Goal: Task Accomplishment & Management: Manage account settings

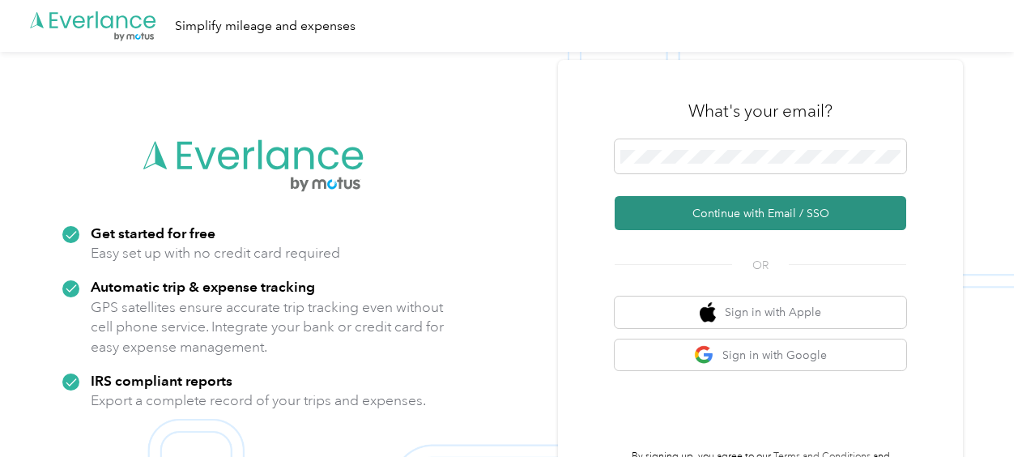
click at [776, 211] on button "Continue with Email / SSO" at bounding box center [761, 213] width 292 height 34
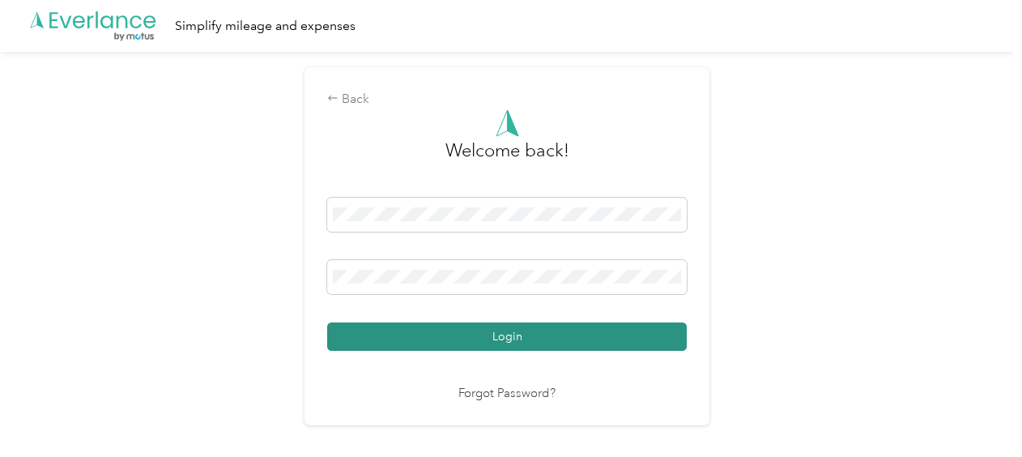
click at [510, 337] on button "Login" at bounding box center [507, 336] width 360 height 28
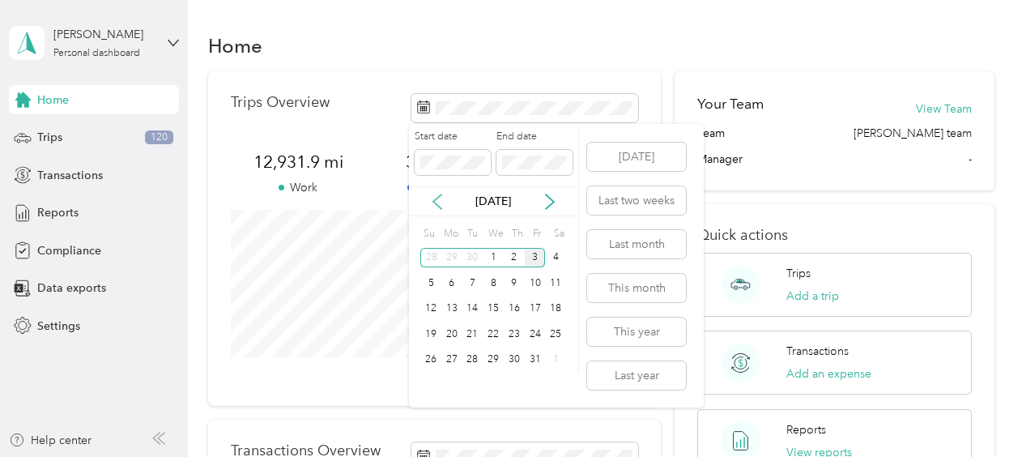
click at [434, 199] on icon at bounding box center [437, 202] width 16 height 16
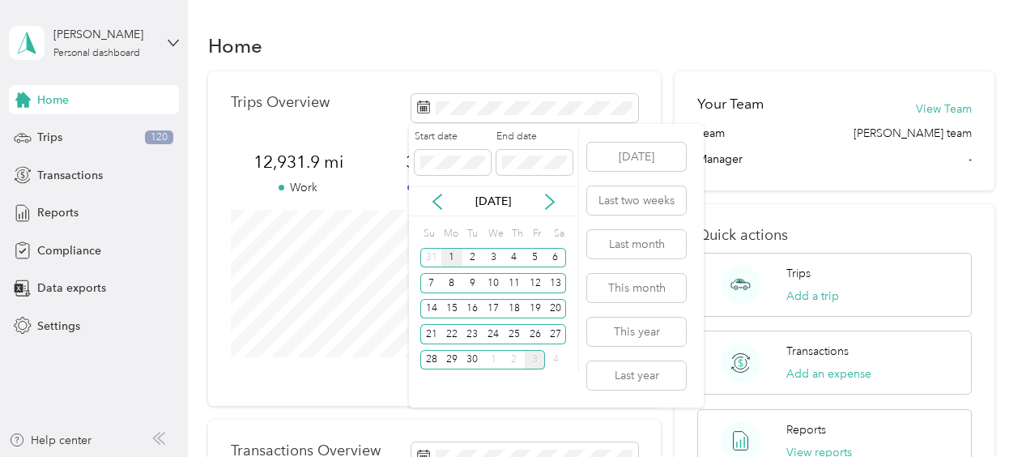
click at [449, 251] on div "1" at bounding box center [451, 258] width 21 height 20
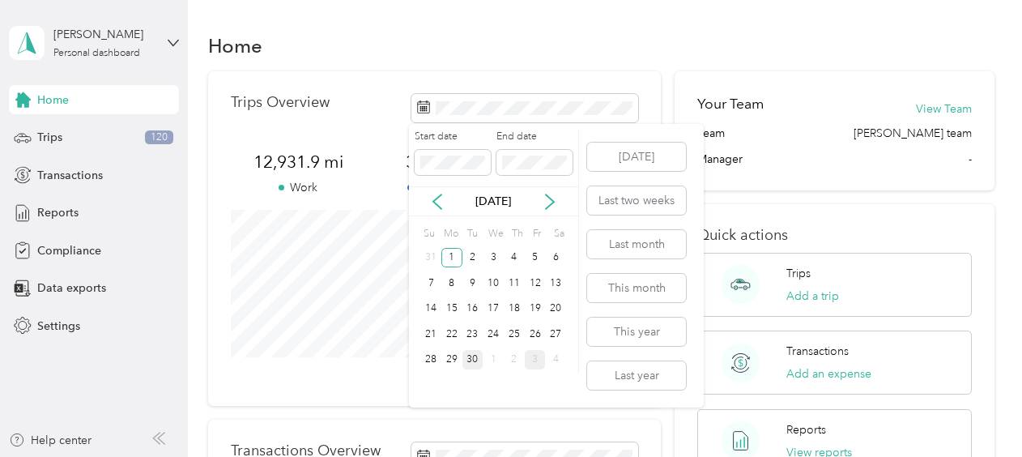
click at [475, 361] on div "30" at bounding box center [472, 360] width 21 height 20
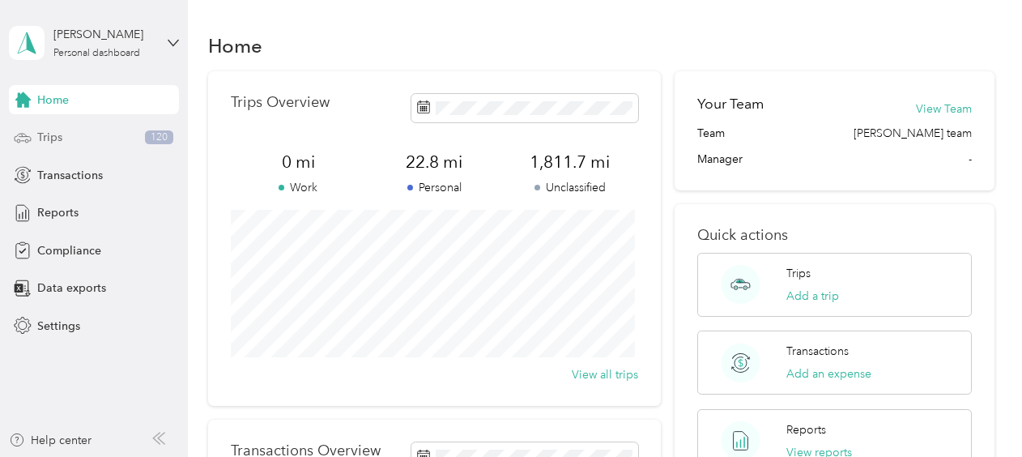
click at [52, 136] on span "Trips" at bounding box center [49, 137] width 25 height 17
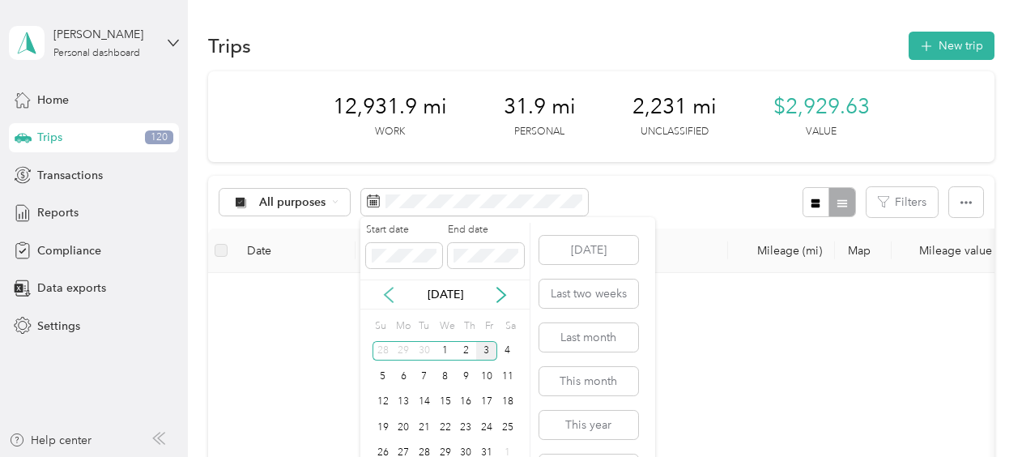
click at [387, 288] on icon at bounding box center [389, 295] width 16 height 16
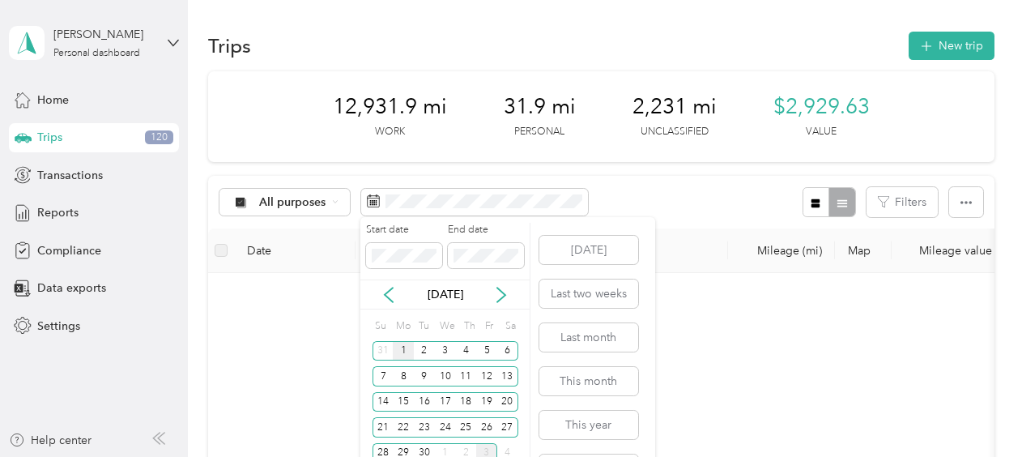
click at [402, 344] on div "1" at bounding box center [403, 351] width 21 height 20
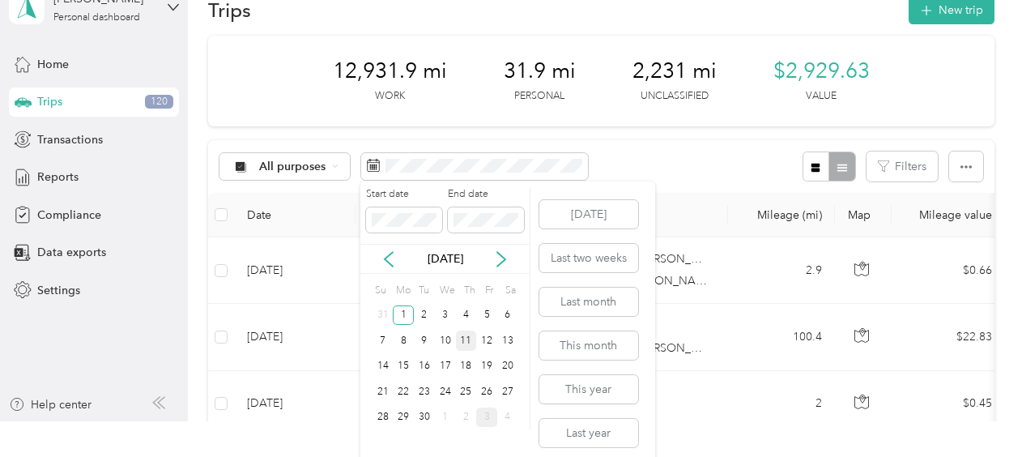
scroll to position [44, 0]
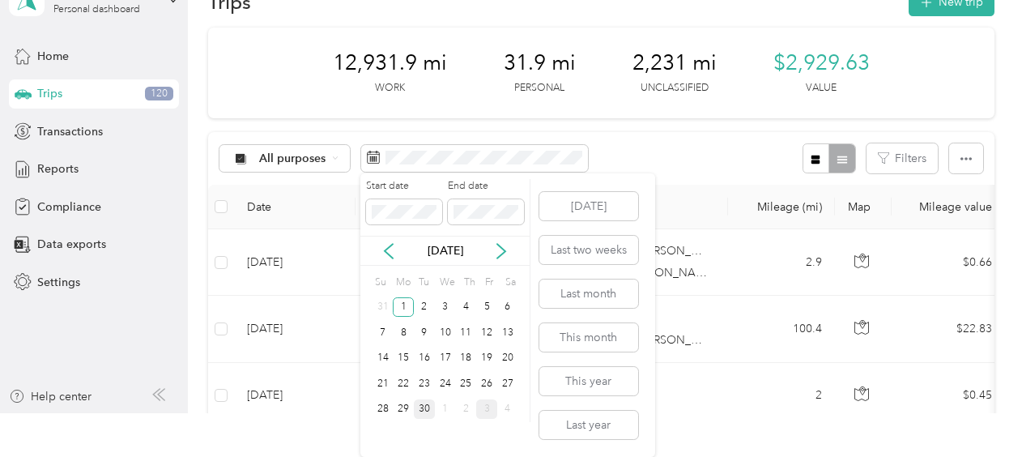
click at [428, 411] on div "30" at bounding box center [424, 409] width 21 height 20
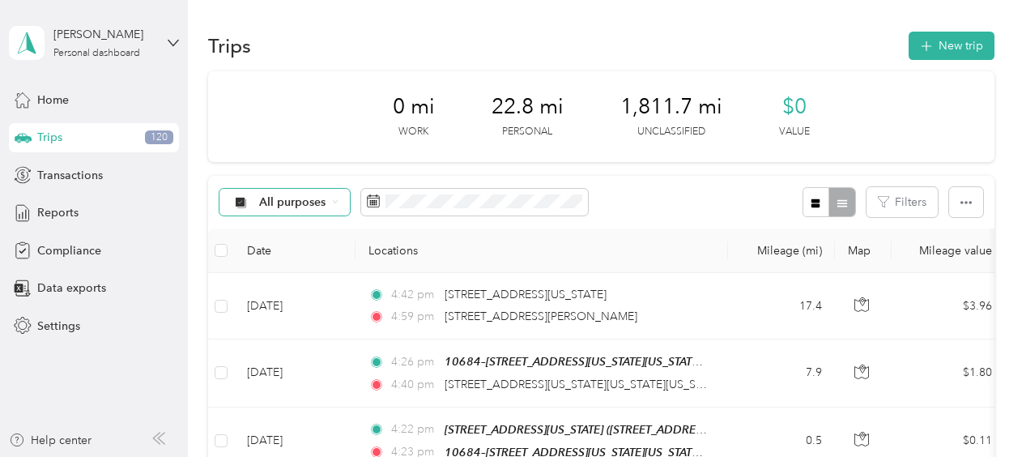
click at [279, 201] on span "All purposes" at bounding box center [292, 202] width 67 height 11
click at [275, 260] on li "Unclassified" at bounding box center [284, 259] width 130 height 28
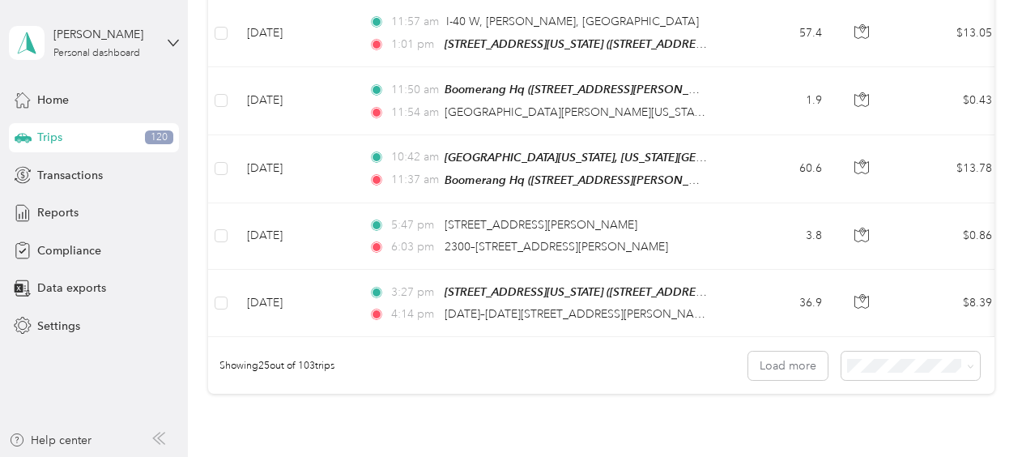
scroll to position [1767, 0]
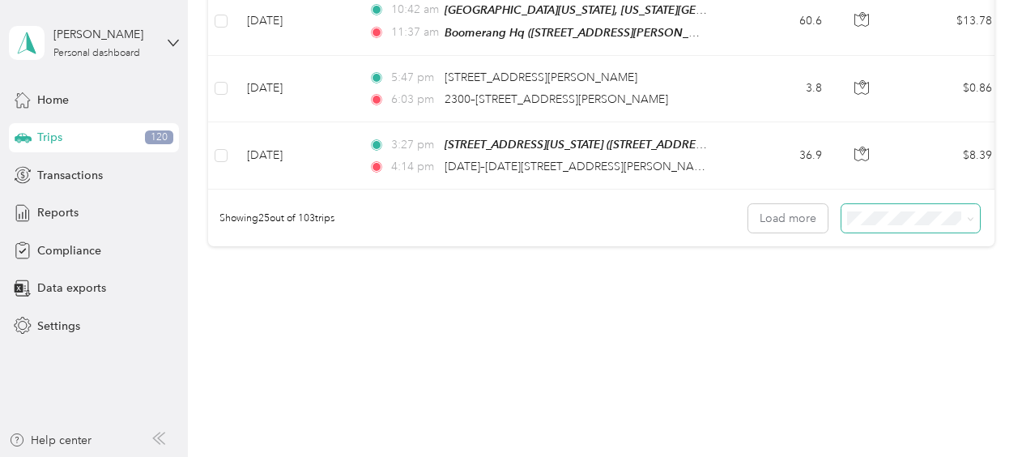
click at [967, 215] on icon at bounding box center [970, 218] width 7 height 7
click at [934, 290] on div "100 per load" at bounding box center [907, 289] width 116 height 17
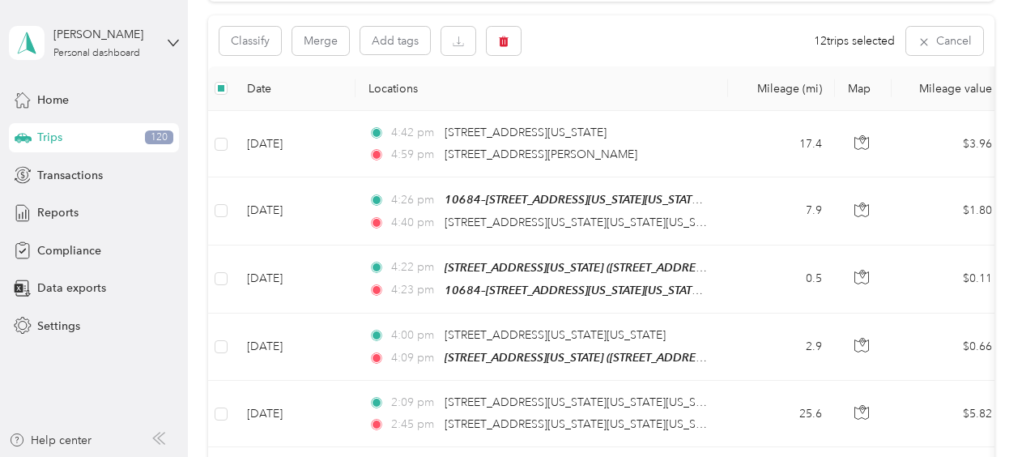
scroll to position [79, 0]
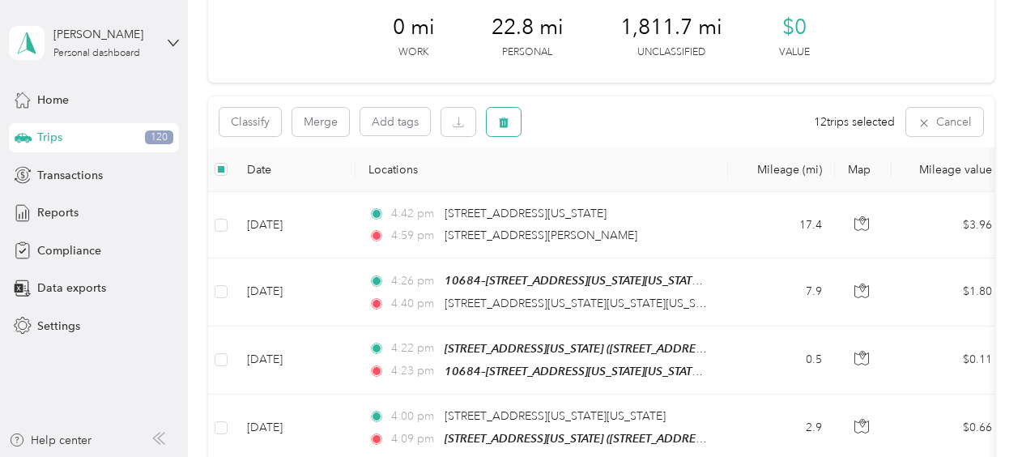
click at [508, 118] on icon "button" at bounding box center [504, 122] width 10 height 11
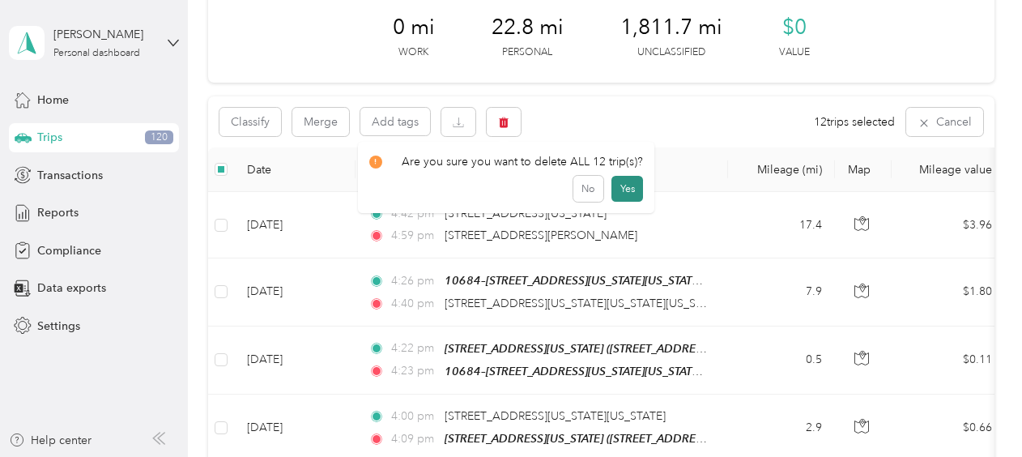
click at [631, 188] on button "Yes" at bounding box center [627, 189] width 32 height 26
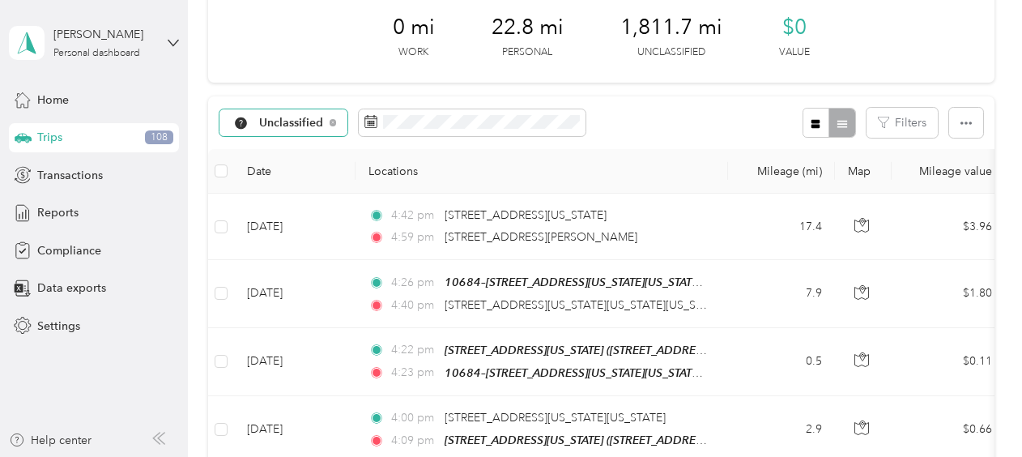
click at [303, 126] on span "Unclassified" at bounding box center [291, 122] width 65 height 11
click at [303, 236] on span "Personal" at bounding box center [301, 236] width 84 height 17
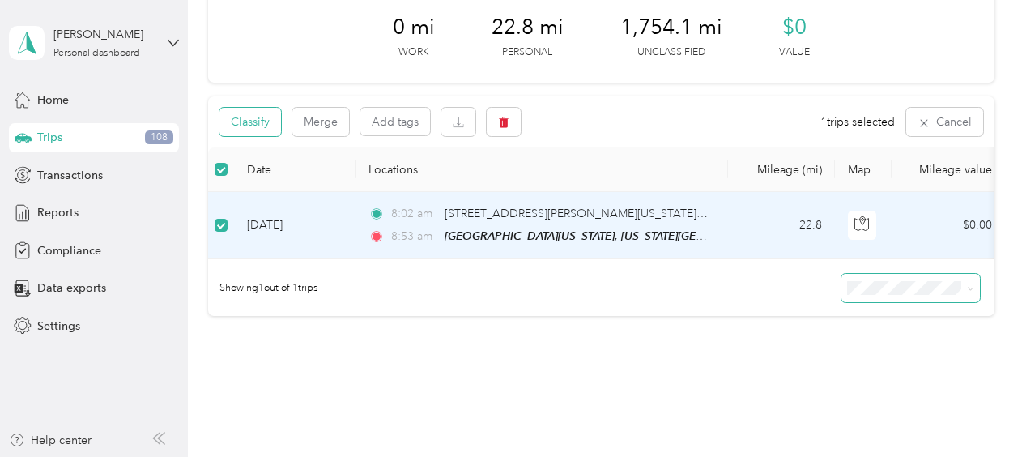
click at [259, 117] on button "Classify" at bounding box center [250, 122] width 62 height 28
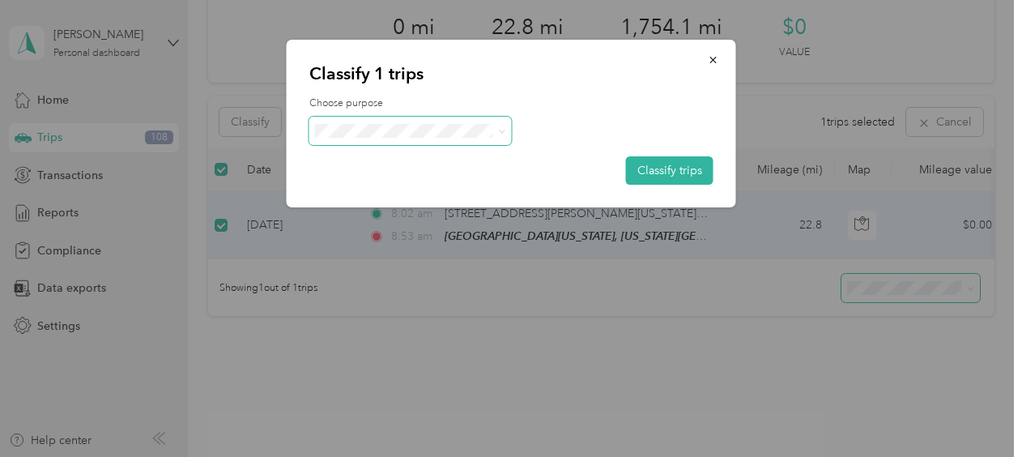
click at [504, 131] on icon at bounding box center [501, 131] width 7 height 7
click at [372, 160] on li "Sales Call" at bounding box center [410, 160] width 202 height 28
click at [679, 164] on button "Classify trips" at bounding box center [669, 170] width 87 height 28
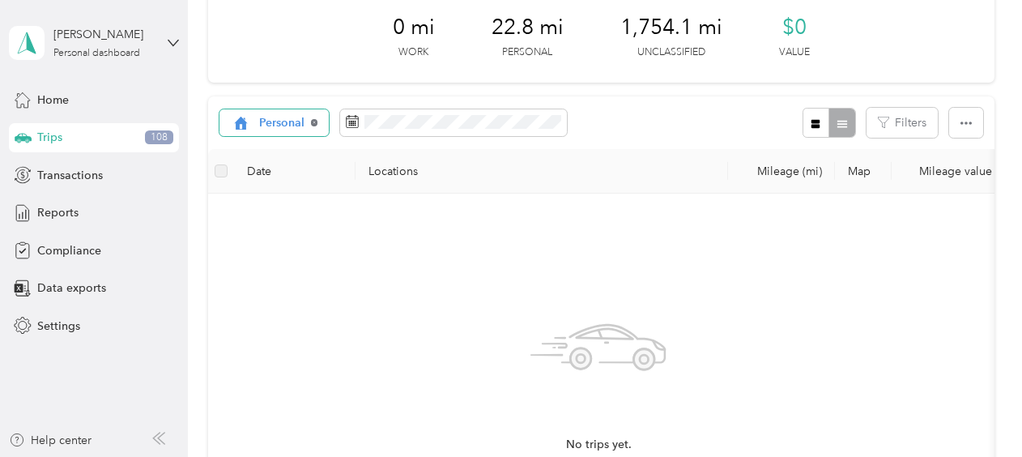
click at [314, 120] on icon at bounding box center [314, 122] width 6 height 6
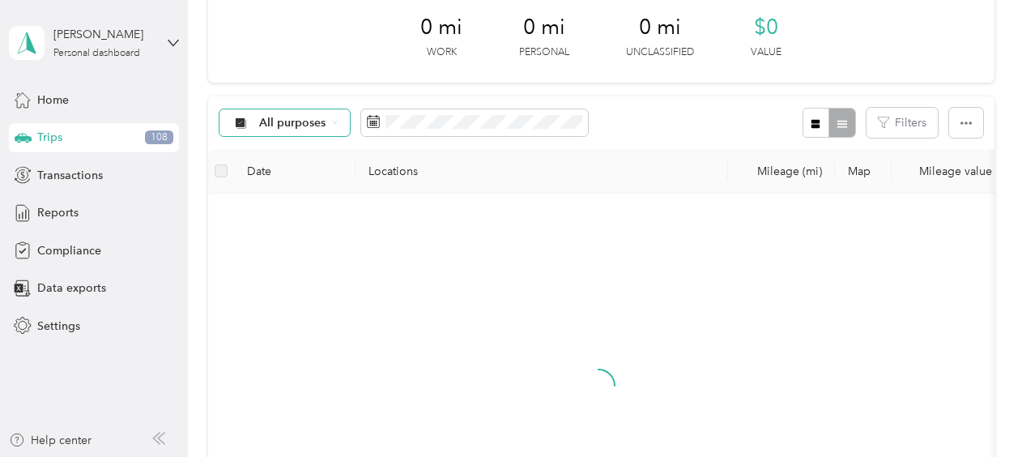
click at [270, 118] on span "All purposes" at bounding box center [292, 122] width 67 height 11
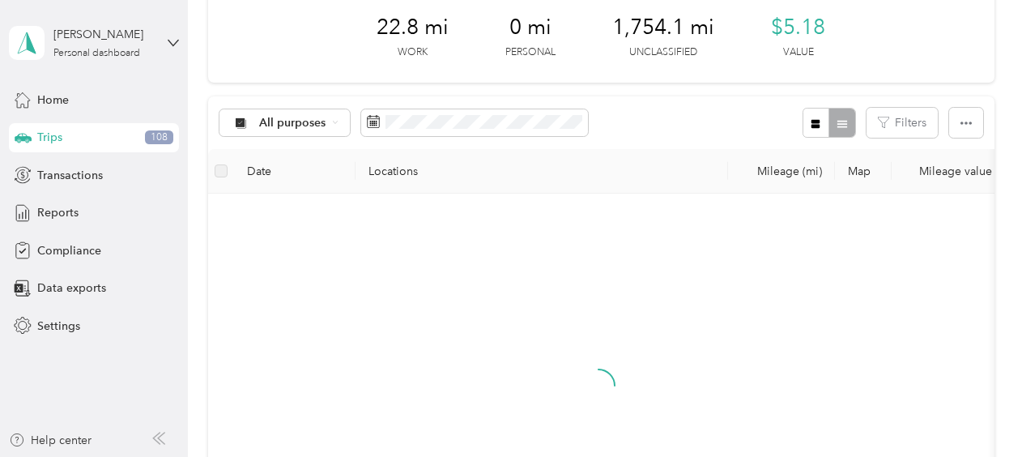
click at [274, 206] on span "Sales Call" at bounding box center [298, 204] width 79 height 17
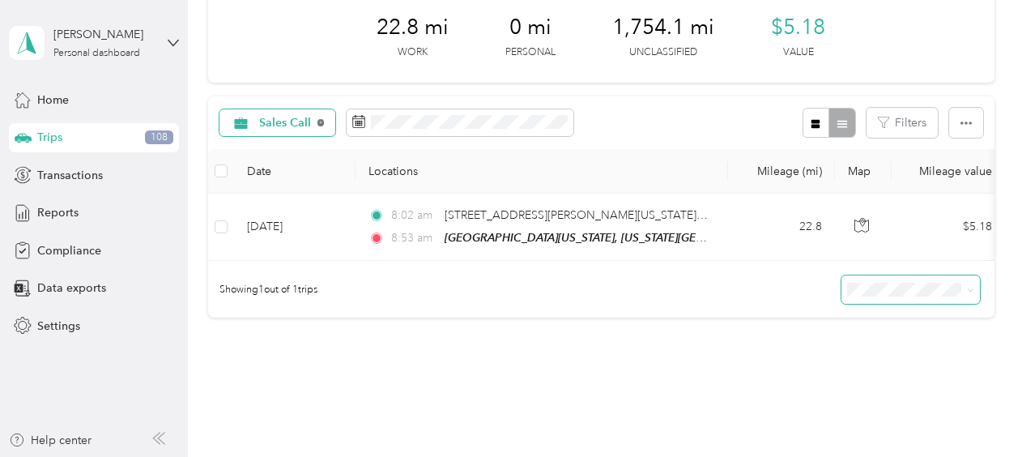
click at [318, 120] on icon at bounding box center [320, 122] width 6 height 6
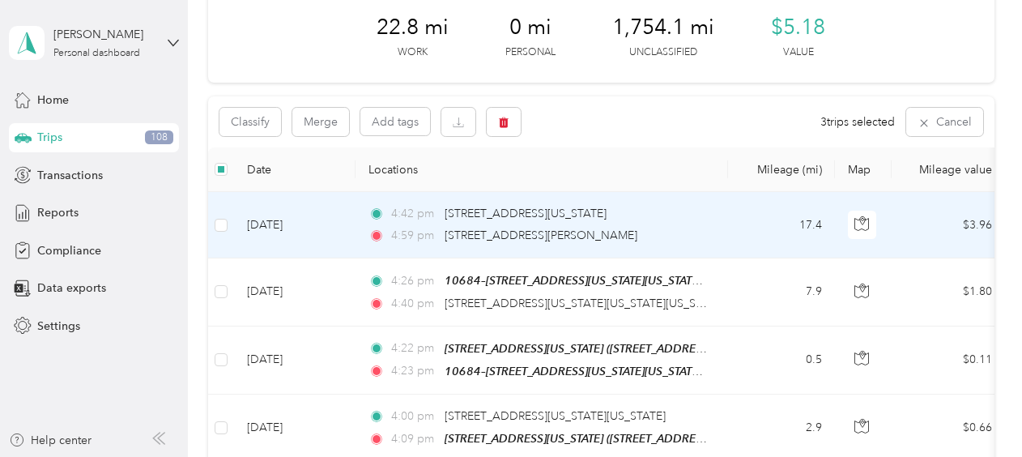
scroll to position [55, 0]
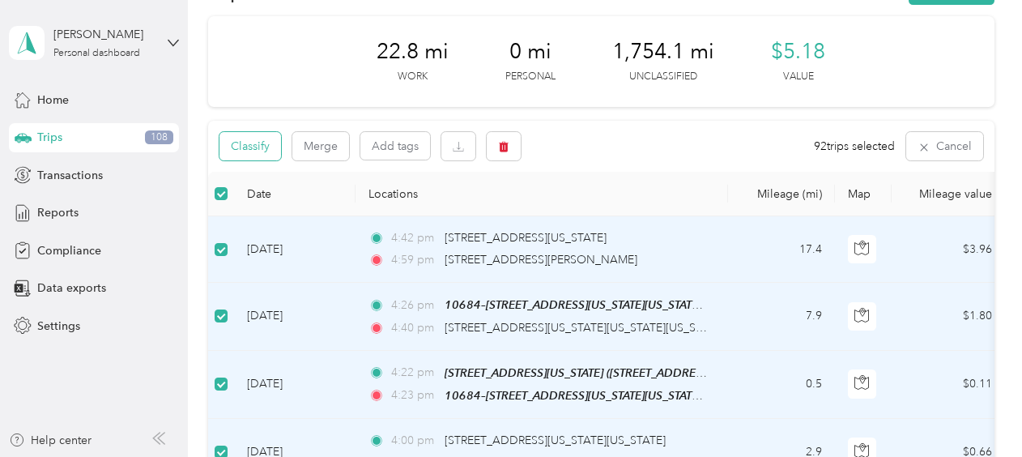
click at [255, 143] on button "Classify" at bounding box center [250, 146] width 62 height 28
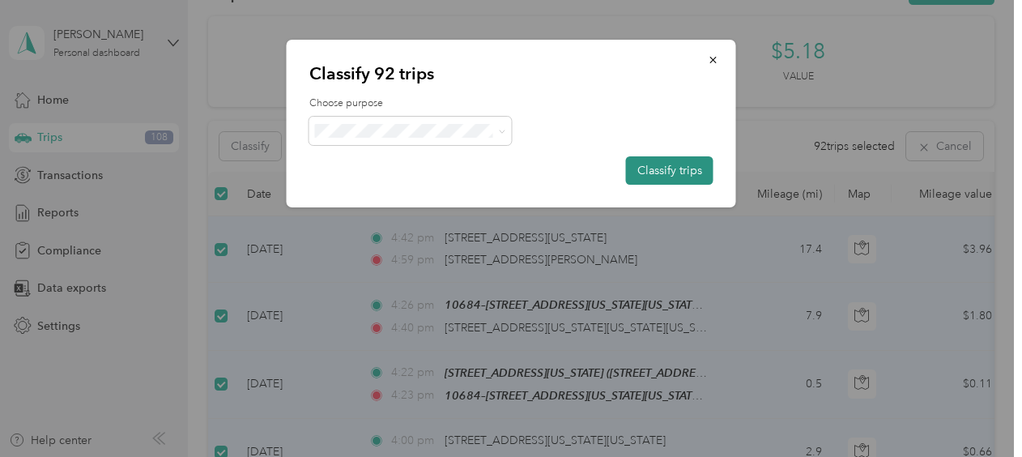
click at [682, 167] on button "Classify trips" at bounding box center [669, 170] width 87 height 28
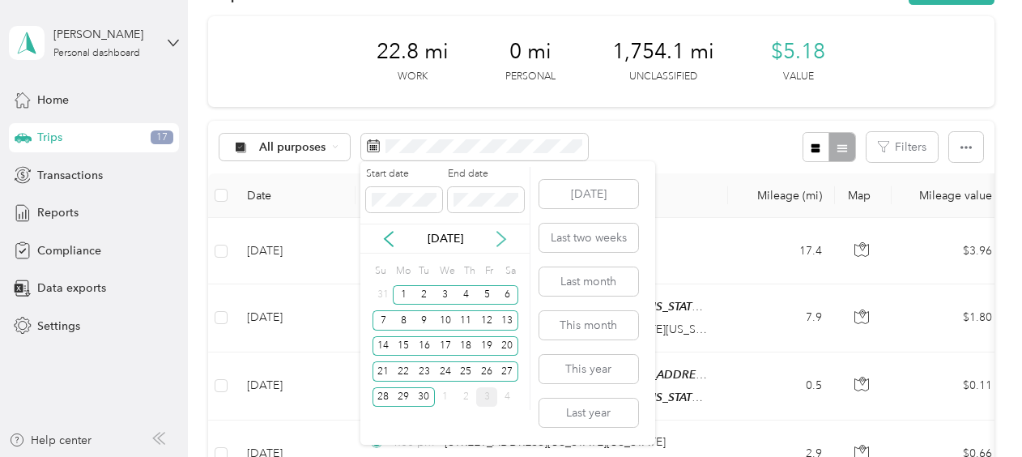
click at [499, 235] on icon at bounding box center [501, 239] width 16 height 16
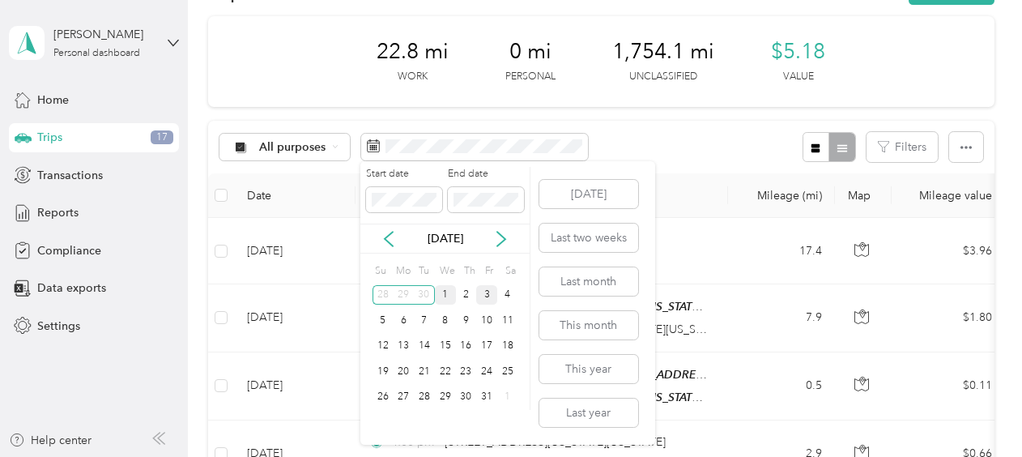
click at [443, 289] on div "1" at bounding box center [445, 295] width 21 height 20
click at [489, 293] on div "3" at bounding box center [486, 295] width 21 height 20
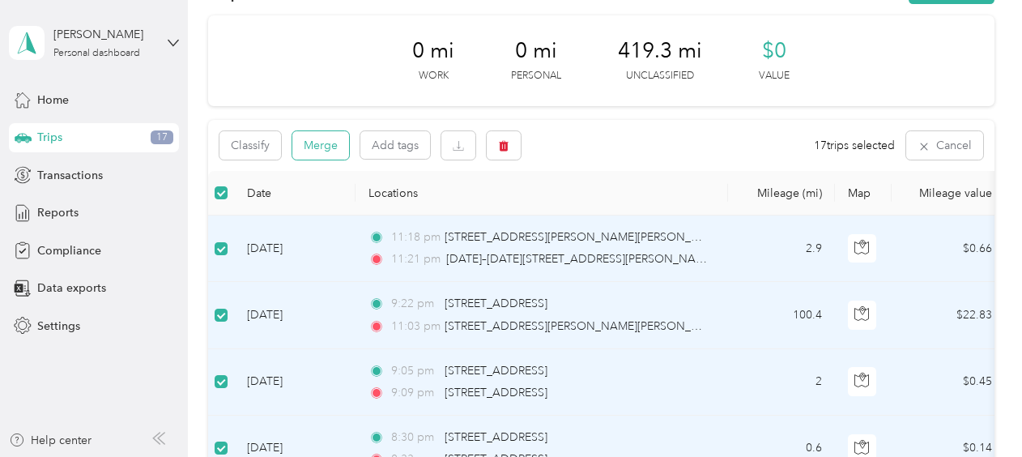
scroll to position [81, 0]
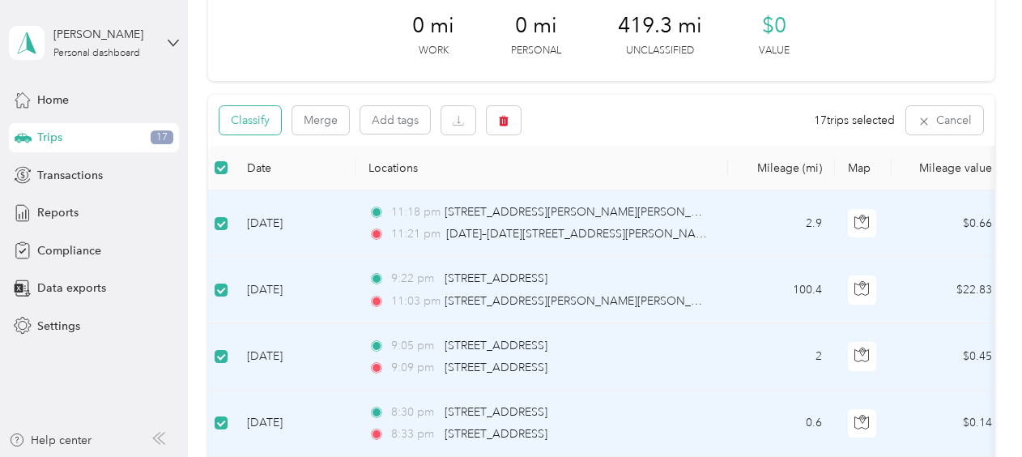
click at [252, 117] on button "Classify" at bounding box center [250, 120] width 62 height 28
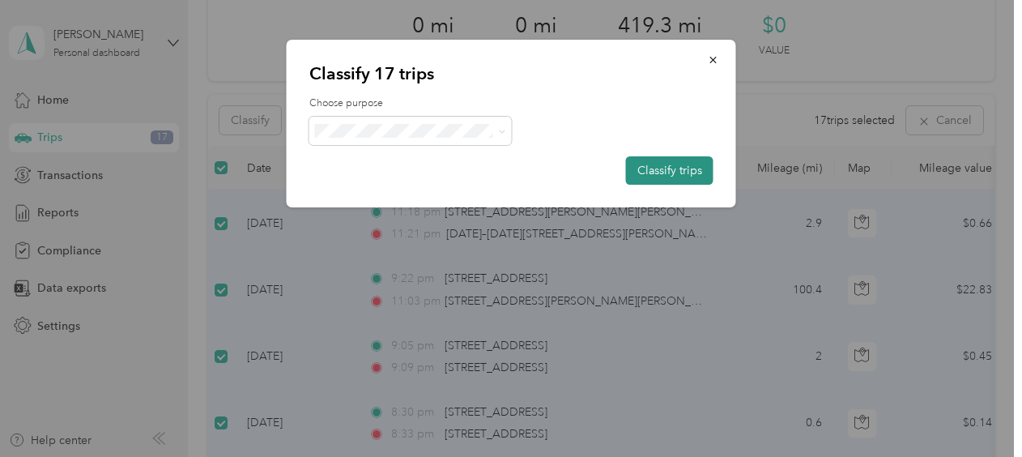
click at [689, 167] on button "Classify trips" at bounding box center [669, 170] width 87 height 28
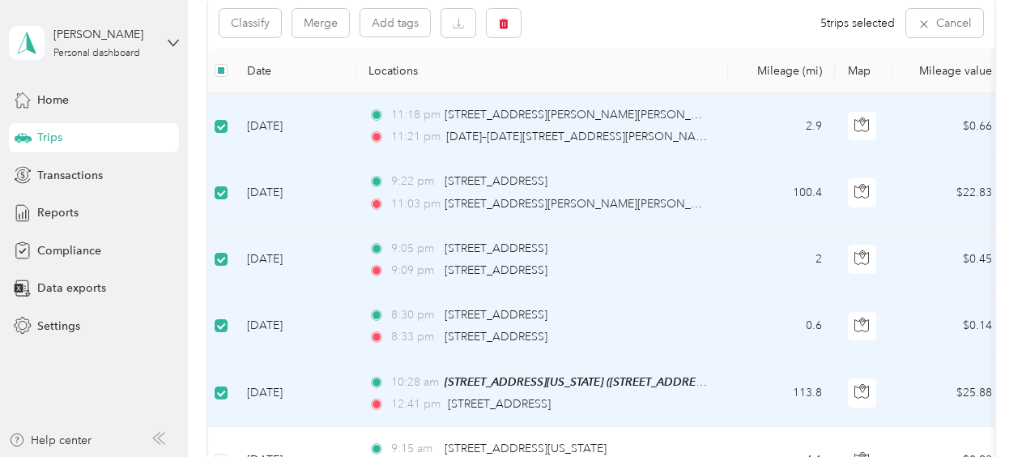
scroll to position [0, 0]
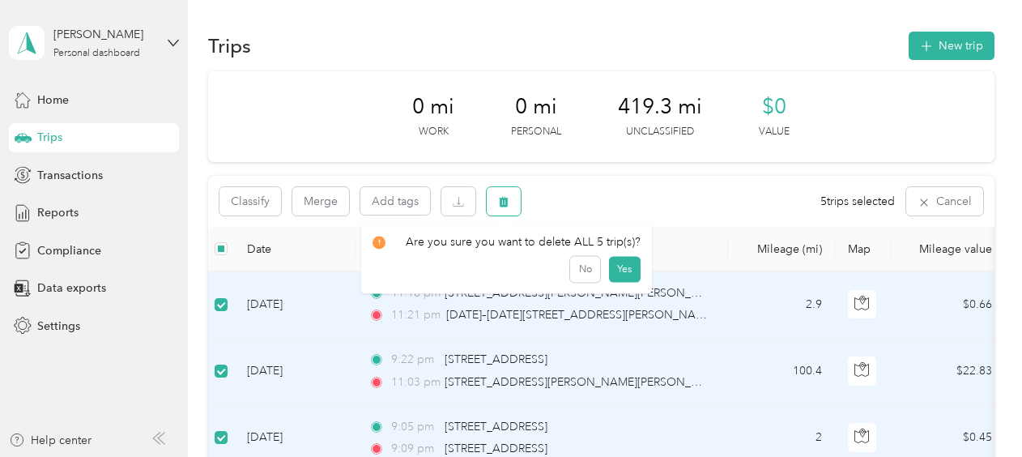
click at [505, 202] on icon "button" at bounding box center [503, 201] width 11 height 11
click at [620, 266] on button "Yes" at bounding box center [624, 269] width 32 height 26
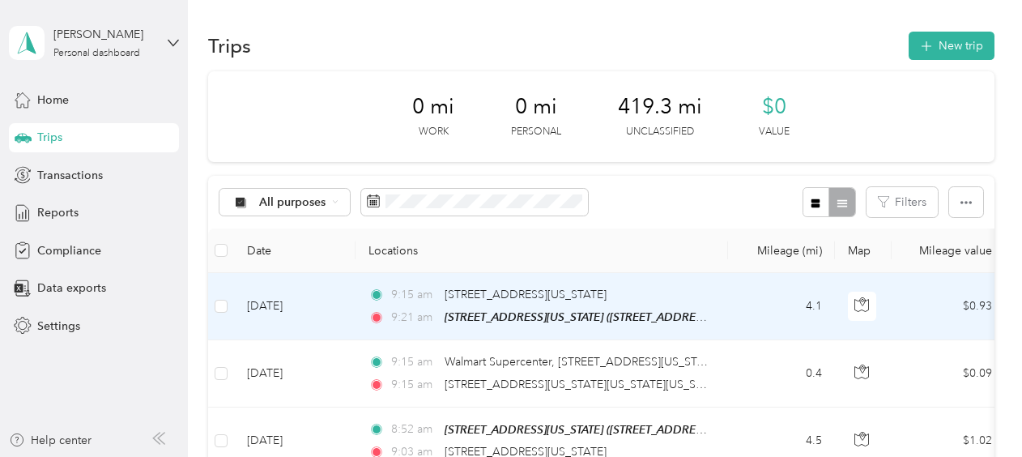
scroll to position [81, 0]
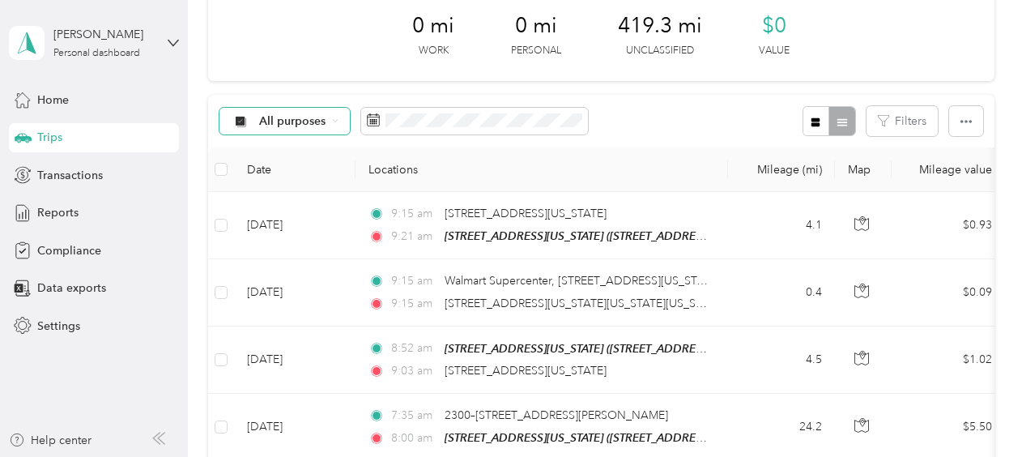
click at [268, 118] on span "All purposes" at bounding box center [292, 121] width 67 height 11
click at [283, 176] on span "Unclassified" at bounding box center [298, 178] width 79 height 17
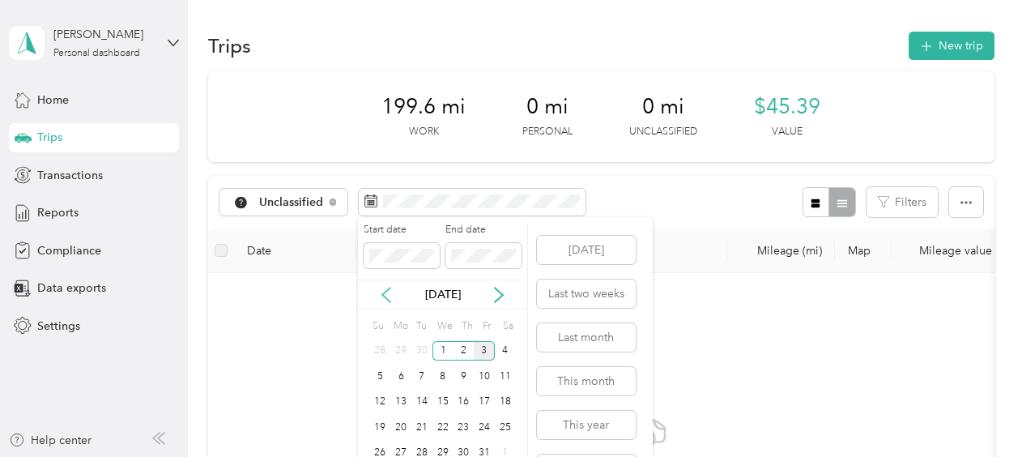
click at [389, 295] on icon at bounding box center [386, 295] width 16 height 16
click at [487, 347] on div "1" at bounding box center [484, 351] width 21 height 20
click at [497, 292] on icon at bounding box center [499, 295] width 16 height 16
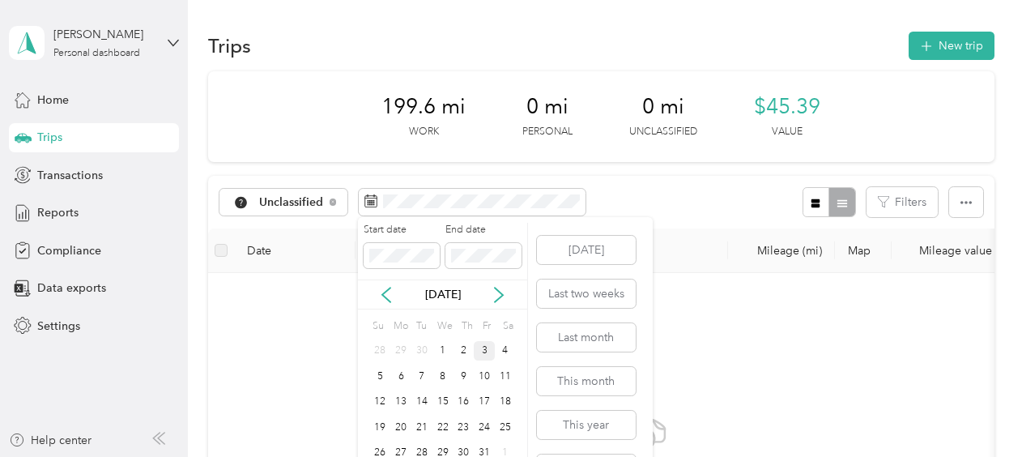
click at [481, 348] on div "3" at bounding box center [484, 351] width 21 height 20
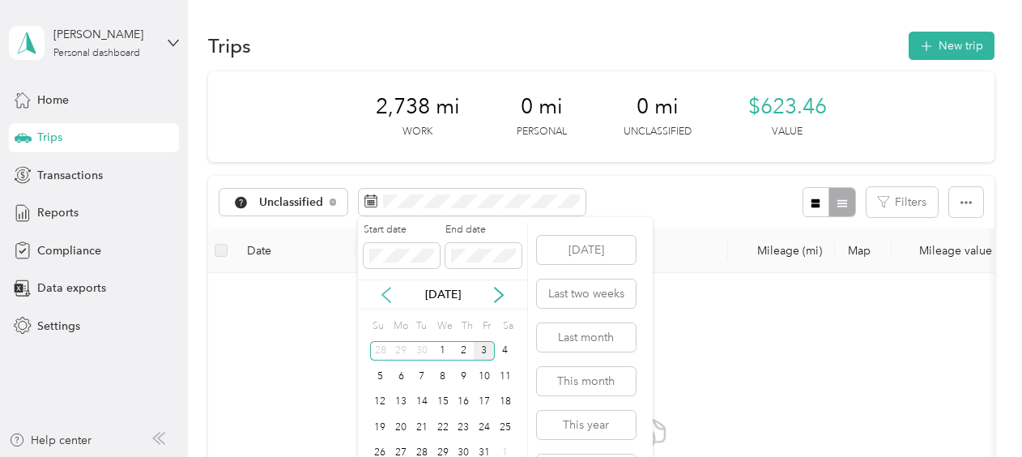
click at [387, 290] on icon at bounding box center [386, 294] width 8 height 15
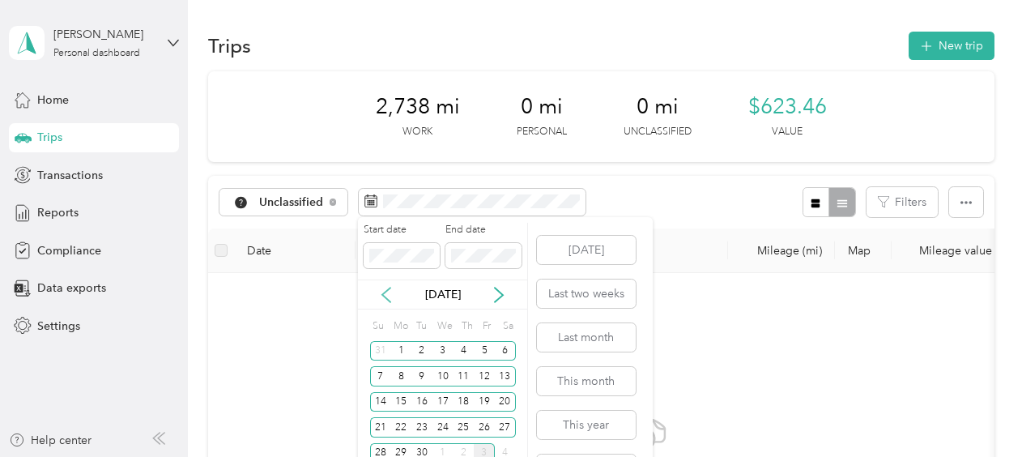
click at [387, 290] on icon at bounding box center [386, 294] width 8 height 15
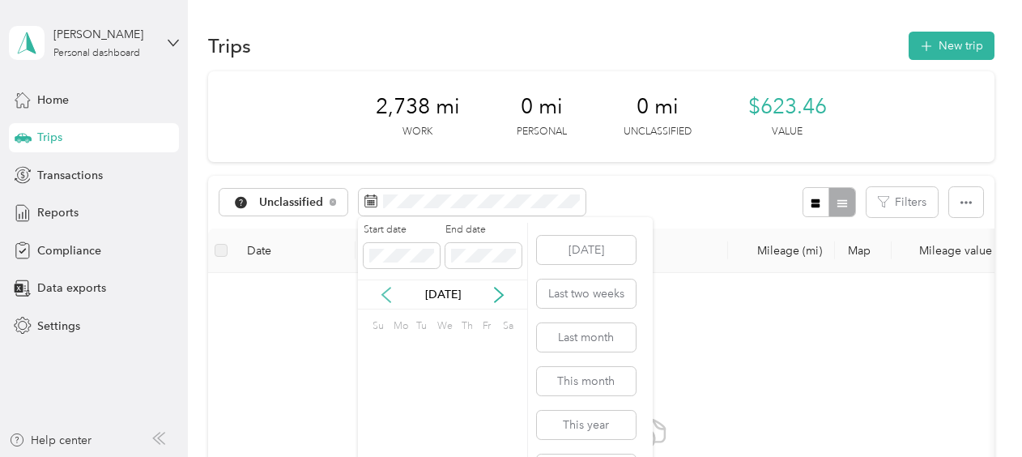
click at [387, 290] on icon at bounding box center [386, 294] width 8 height 15
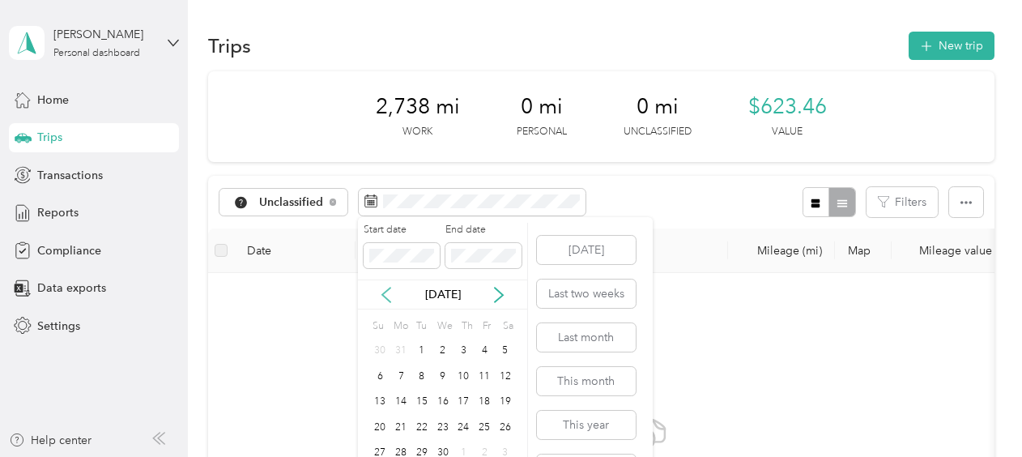
click at [387, 290] on icon at bounding box center [386, 294] width 8 height 15
click at [440, 345] on div "1" at bounding box center [442, 351] width 21 height 20
click at [499, 295] on icon at bounding box center [499, 295] width 16 height 16
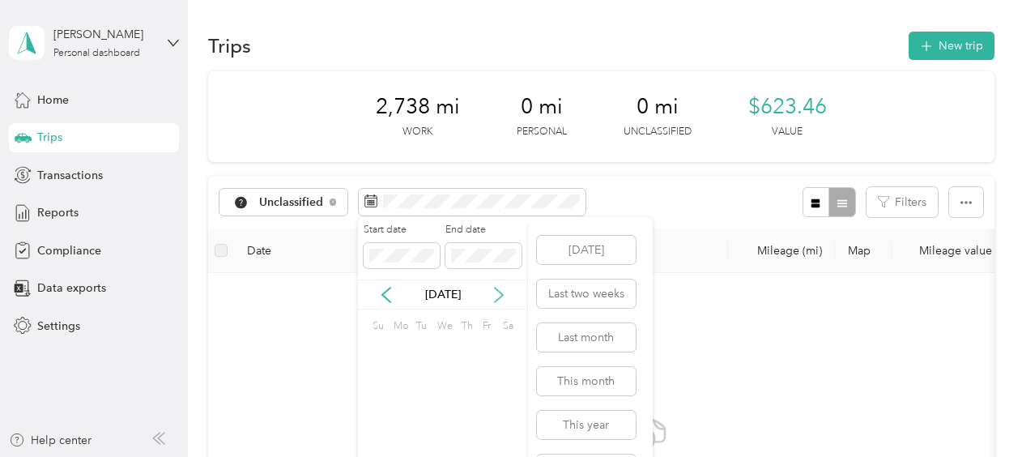
click at [499, 295] on icon at bounding box center [499, 295] width 16 height 16
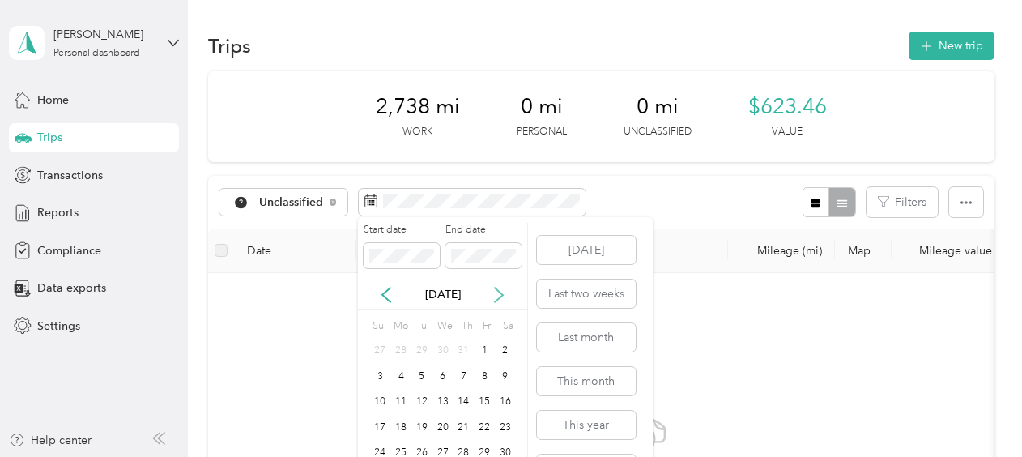
click at [499, 295] on icon at bounding box center [499, 295] width 16 height 16
click at [499, 293] on icon at bounding box center [499, 295] width 16 height 16
click at [482, 345] on div "3" at bounding box center [484, 351] width 21 height 20
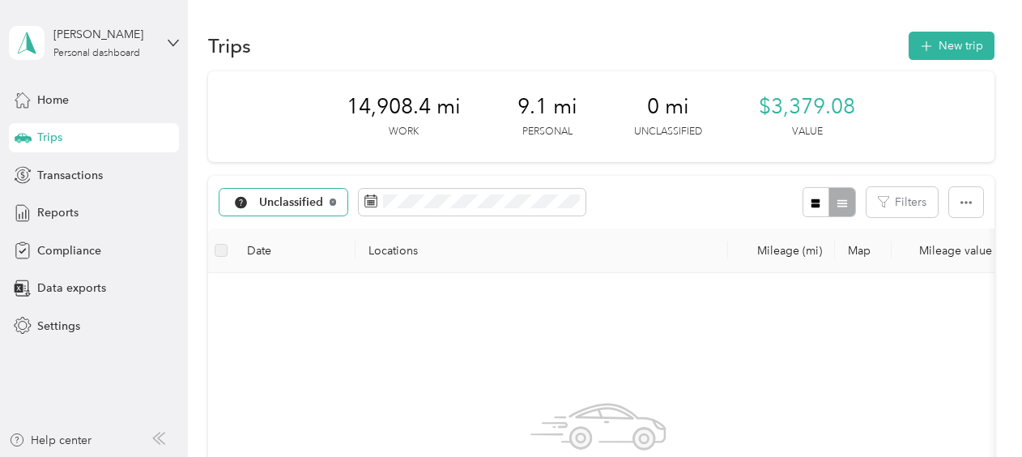
click at [332, 199] on icon at bounding box center [333, 201] width 6 height 6
click at [315, 198] on span "All purposes" at bounding box center [292, 202] width 67 height 11
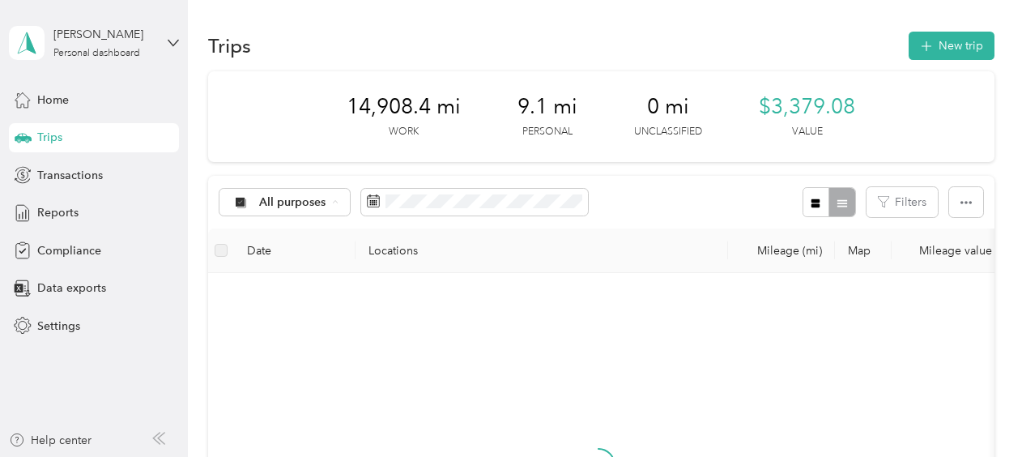
click at [278, 314] on span "Personal" at bounding box center [298, 316] width 79 height 17
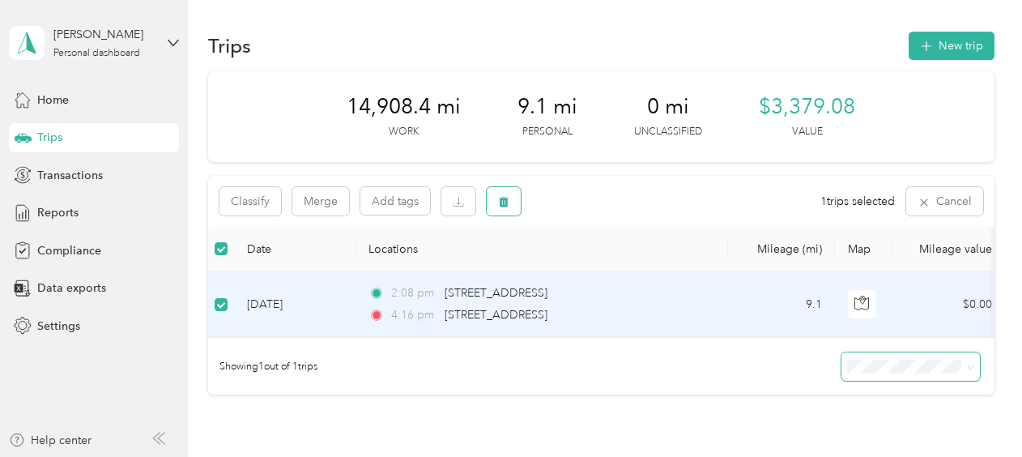
click at [508, 199] on icon "button" at bounding box center [503, 201] width 11 height 11
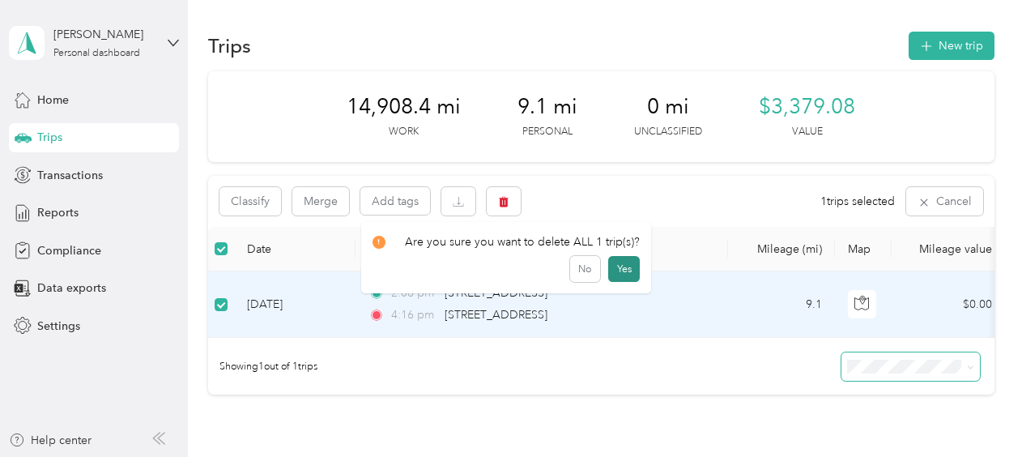
click at [622, 265] on button "Yes" at bounding box center [624, 269] width 32 height 26
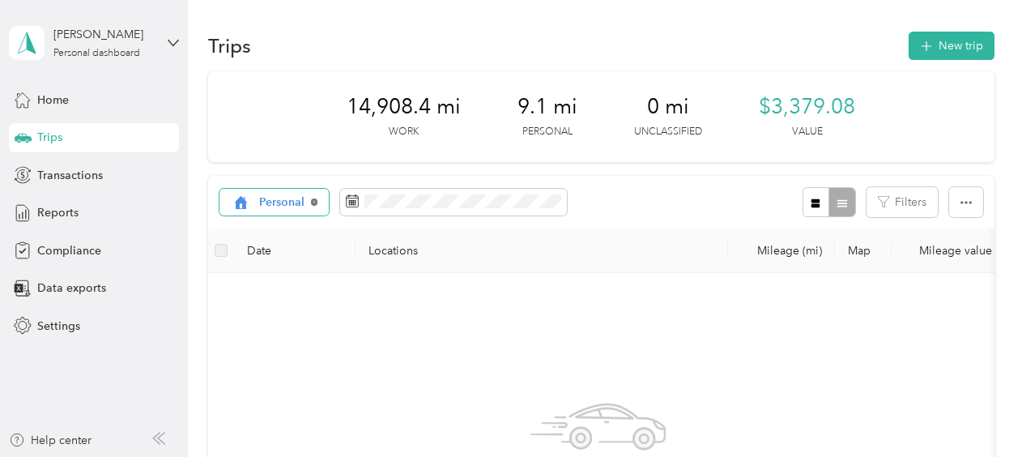
click at [313, 201] on icon at bounding box center [314, 201] width 6 height 6
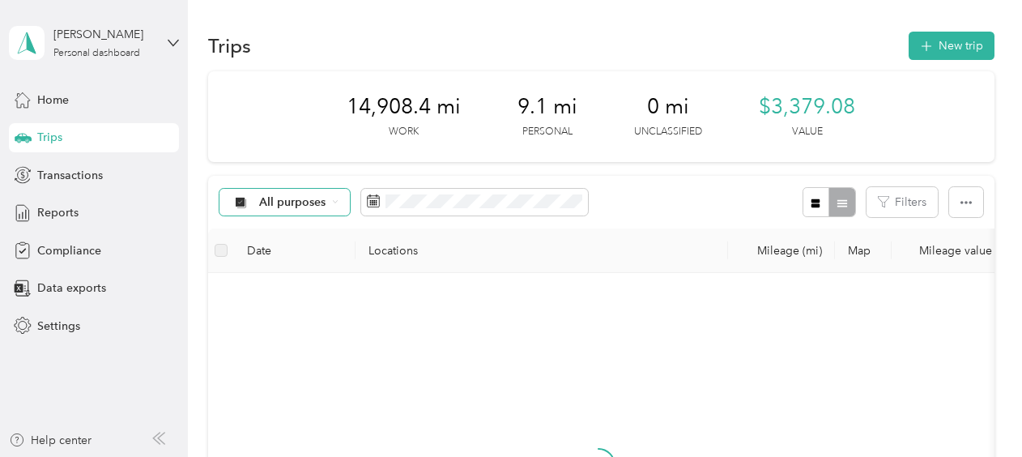
click at [303, 202] on span "All purposes" at bounding box center [292, 202] width 67 height 11
click at [264, 257] on span "Unclassified" at bounding box center [298, 257] width 79 height 17
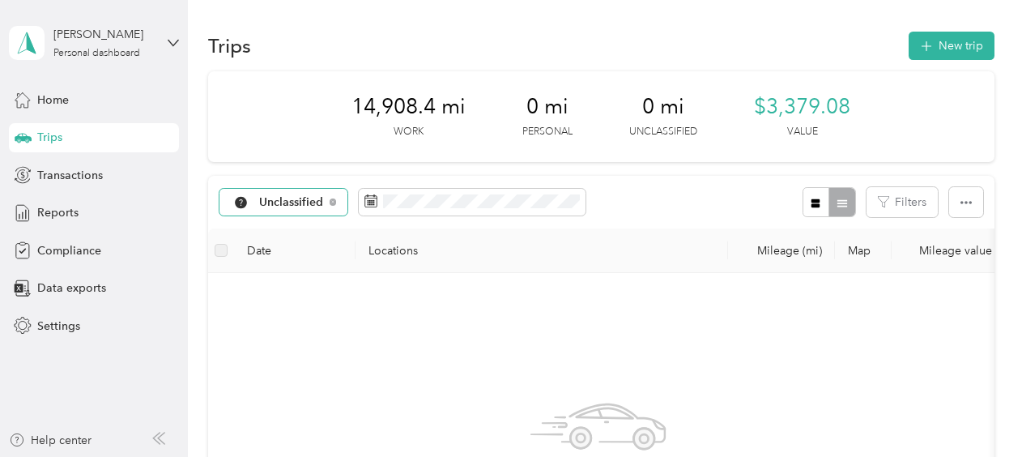
click at [324, 198] on div "Unclassified" at bounding box center [283, 203] width 129 height 28
click at [301, 231] on li "All purposes" at bounding box center [286, 225] width 135 height 28
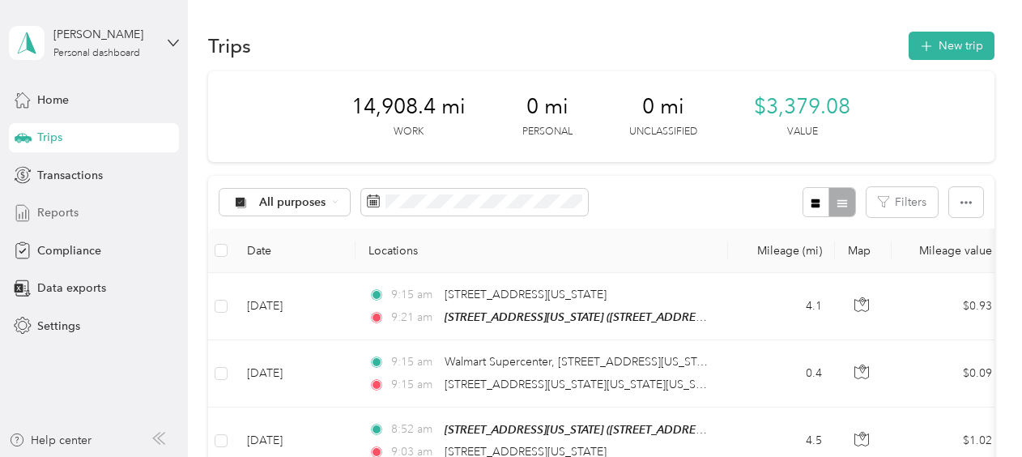
click at [53, 207] on span "Reports" at bounding box center [57, 212] width 41 height 17
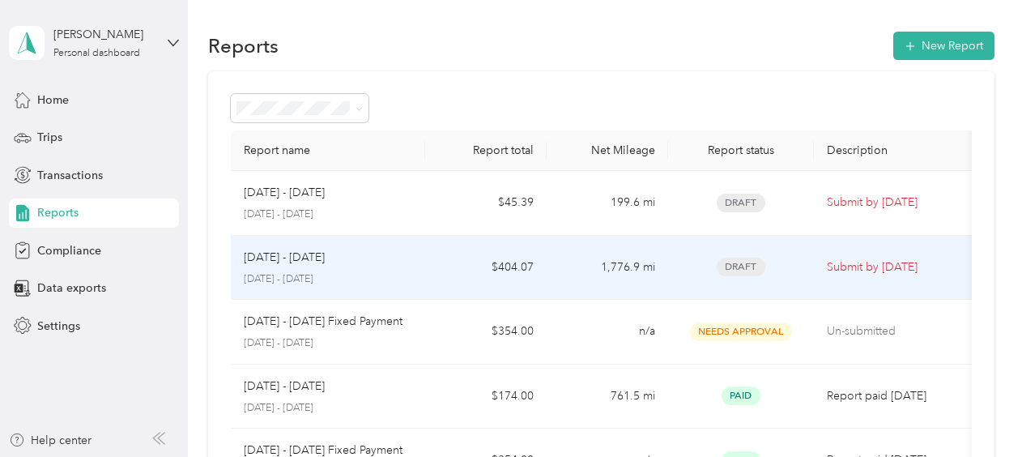
click at [861, 269] on p "Submit by [DATE]" at bounding box center [895, 267] width 136 height 18
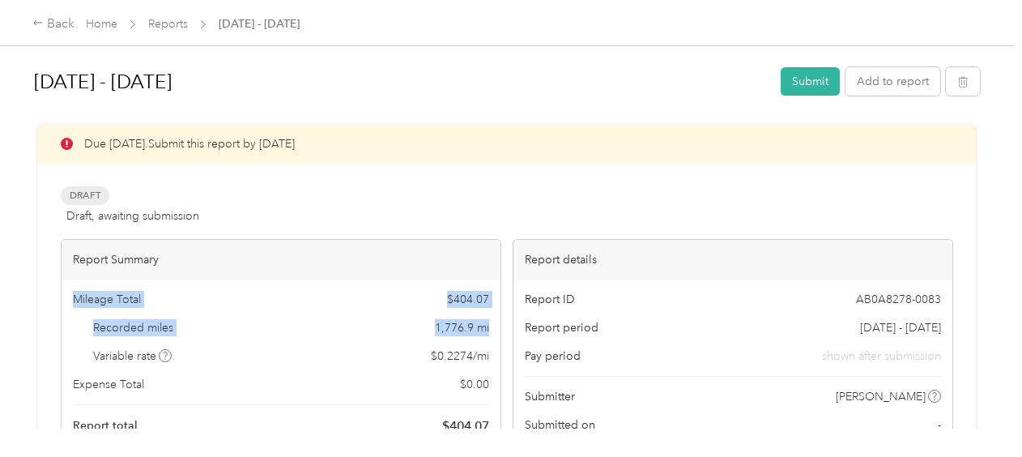
drag, startPoint x: 491, startPoint y: 328, endPoint x: 71, endPoint y: 304, distance: 420.1
click at [71, 304] on div "Mileage Total $ 404.07 Recorded miles 1,776.9 mi Variable rate $ 0.2274 / mi Ex…" at bounding box center [281, 363] width 439 height 168
drag, startPoint x: 71, startPoint y: 304, endPoint x: 105, endPoint y: 298, distance: 34.6
copy div "Mileage Total $ 404.07 Recorded miles 1,776.9 mi"
click at [813, 76] on button "Submit" at bounding box center [810, 81] width 59 height 28
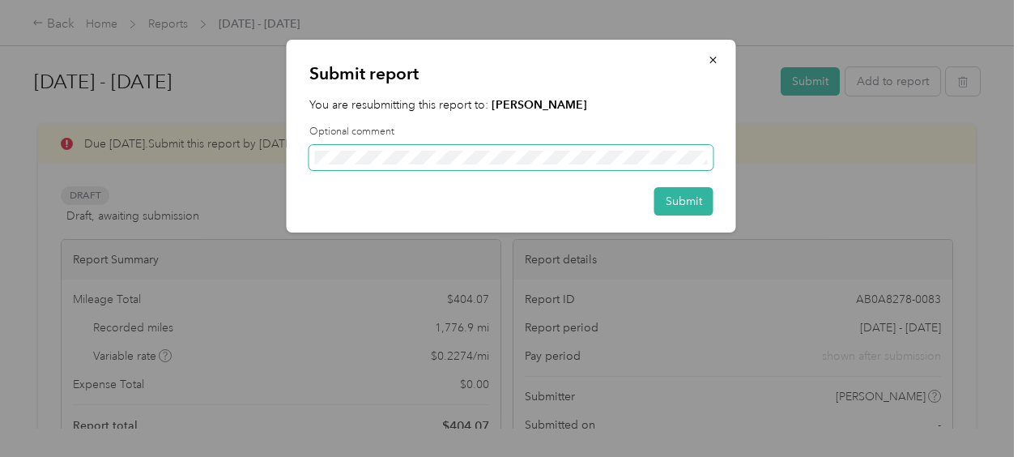
click at [708, 155] on span at bounding box center [511, 158] width 404 height 26
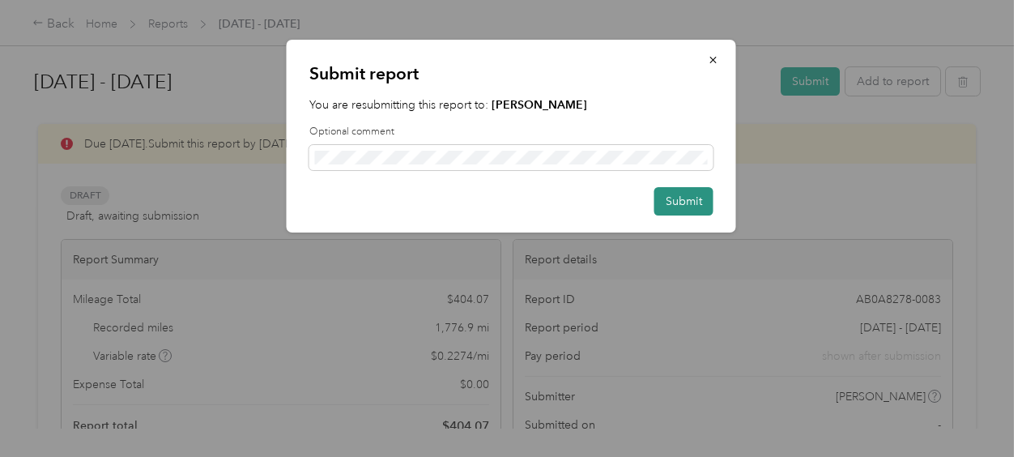
click at [683, 196] on button "Submit" at bounding box center [683, 201] width 59 height 28
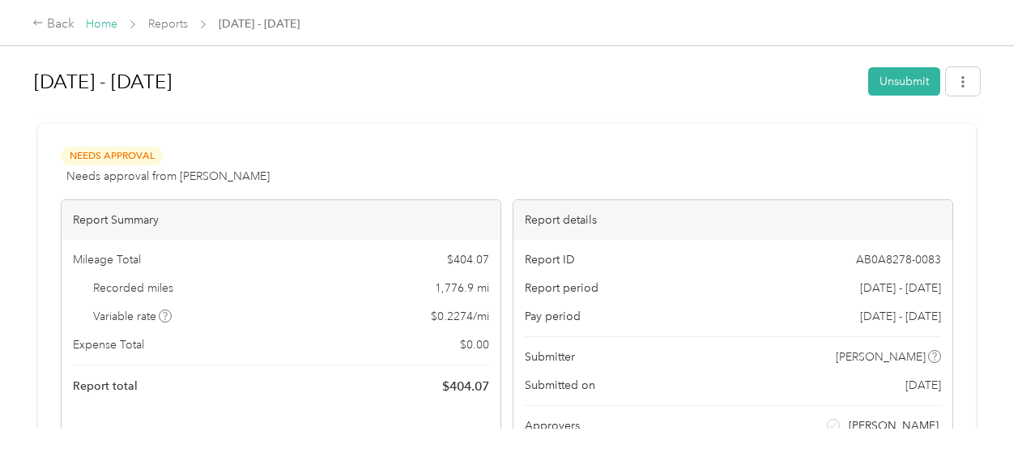
click at [107, 22] on link "Home" at bounding box center [102, 24] width 32 height 14
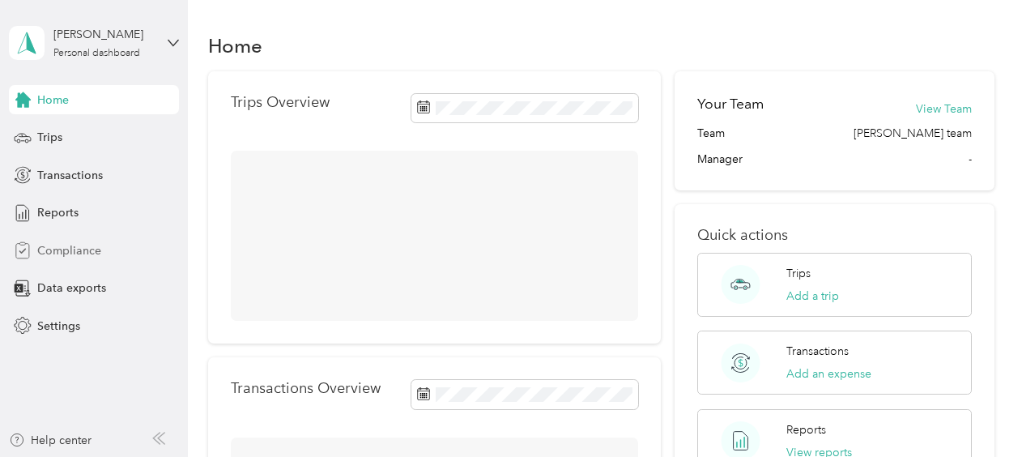
click at [66, 251] on span "Compliance" at bounding box center [69, 250] width 64 height 17
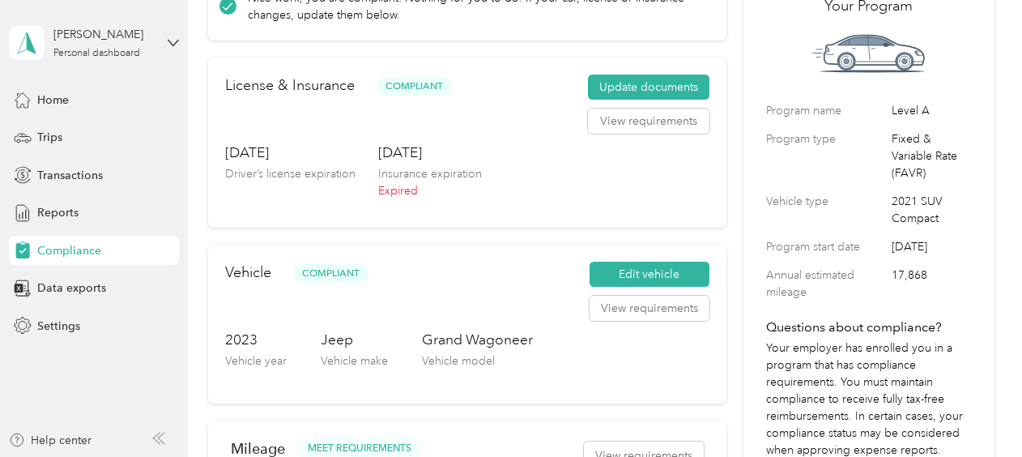
scroll to position [162, 0]
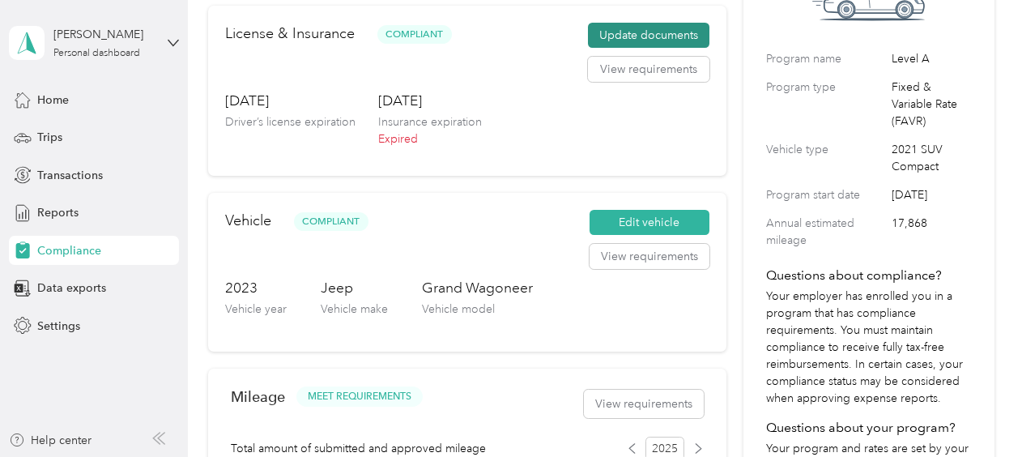
click at [648, 34] on button "Update documents" at bounding box center [648, 36] width 121 height 26
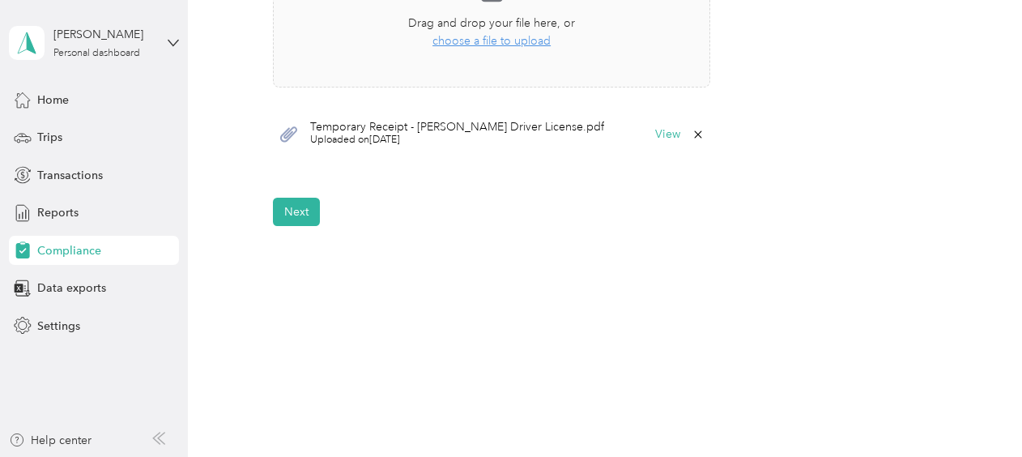
scroll to position [603, 0]
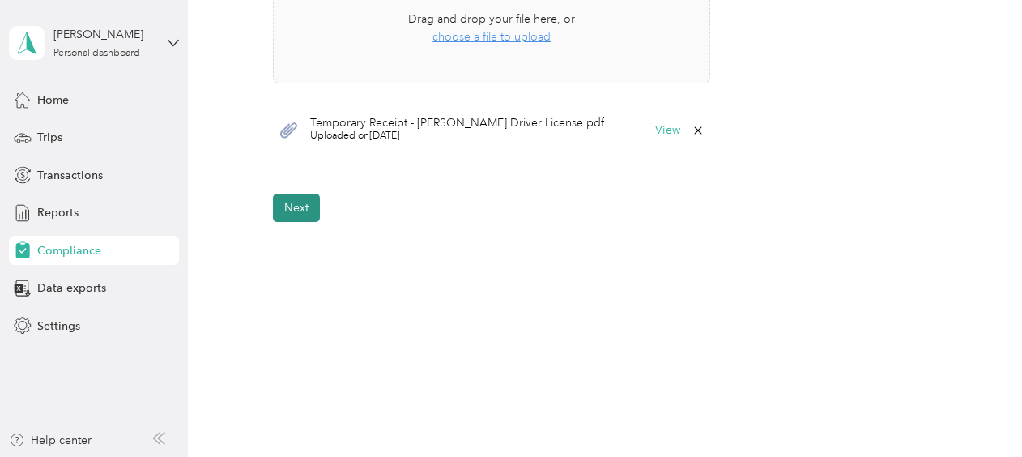
click at [301, 201] on button "Next" at bounding box center [296, 208] width 47 height 28
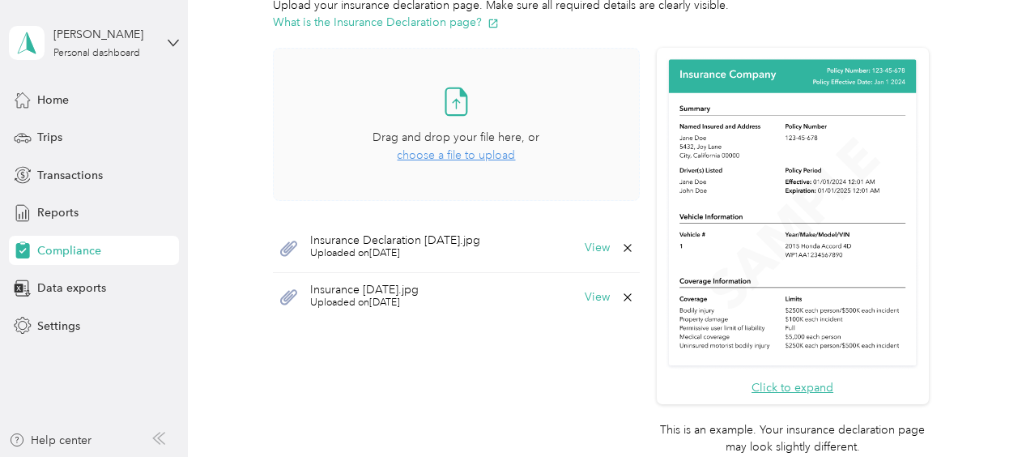
scroll to position [436, 0]
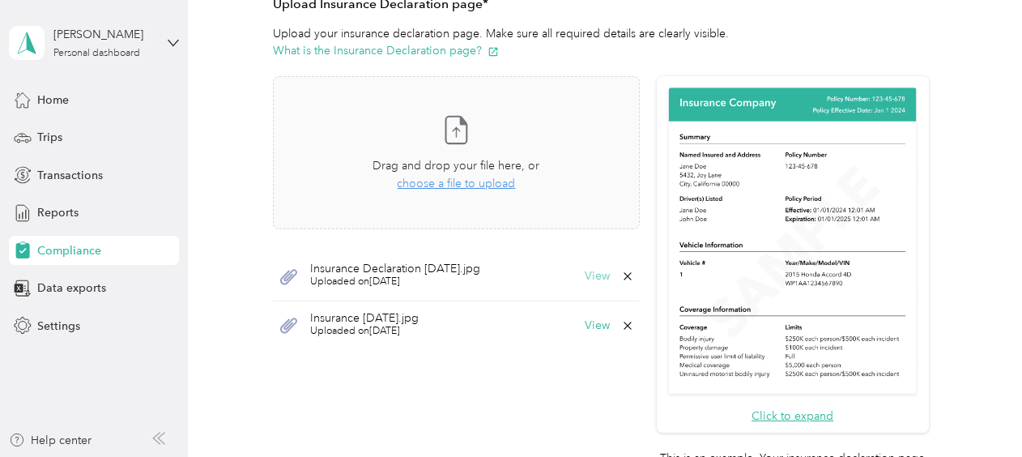
click at [591, 277] on button "View" at bounding box center [597, 275] width 25 height 11
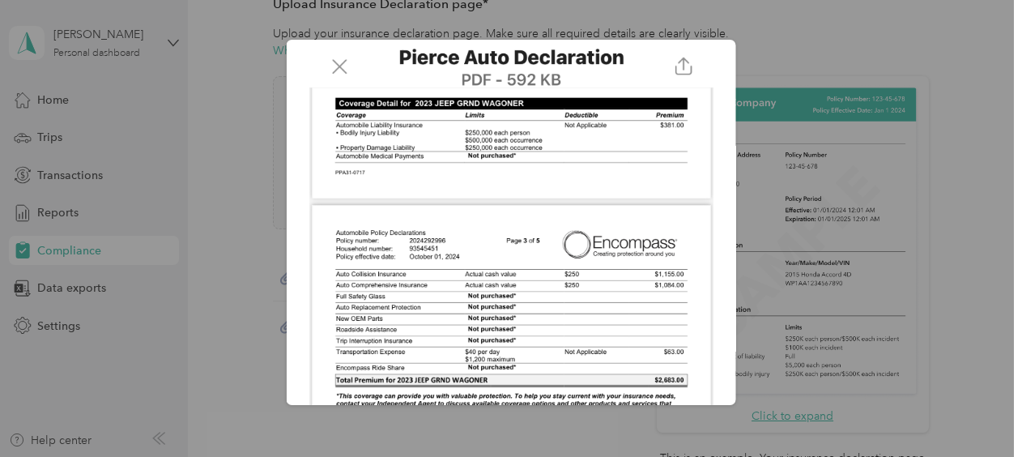
scroll to position [130, 0]
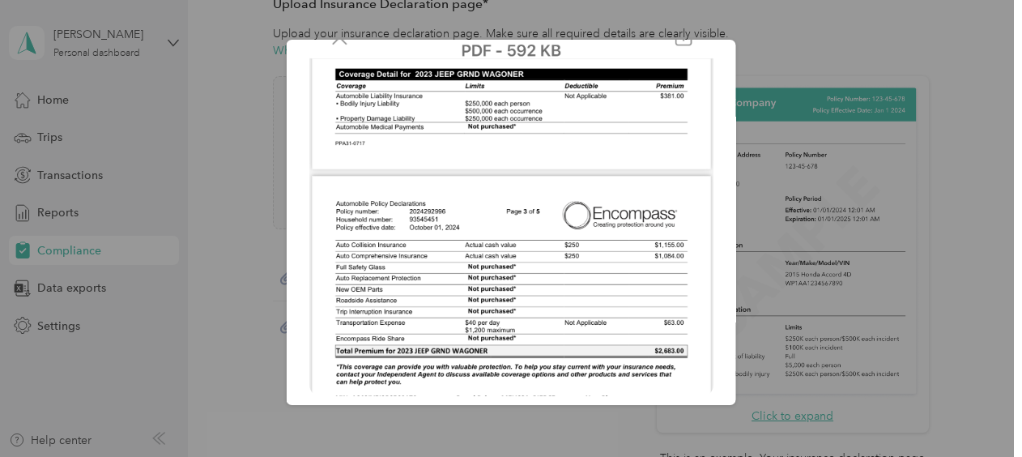
click at [616, 417] on div at bounding box center [511, 228] width 1022 height 457
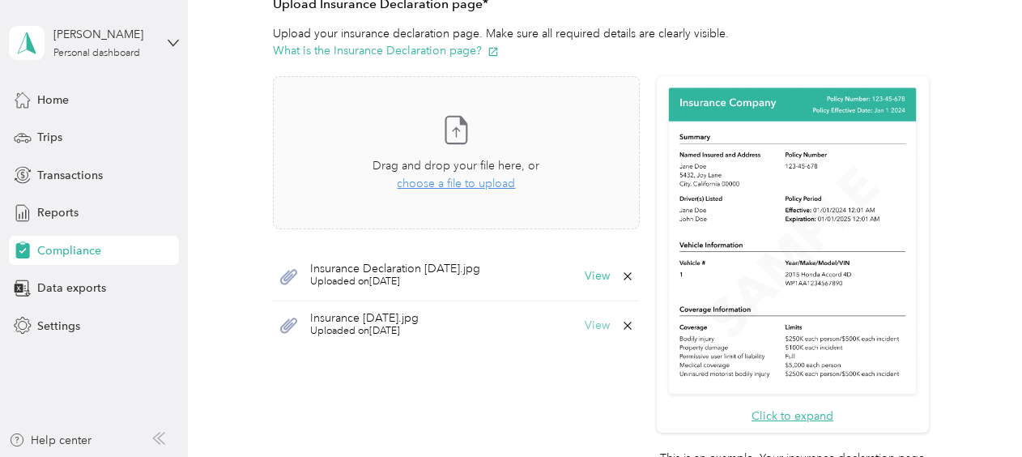
click at [594, 322] on button "View" at bounding box center [597, 325] width 25 height 11
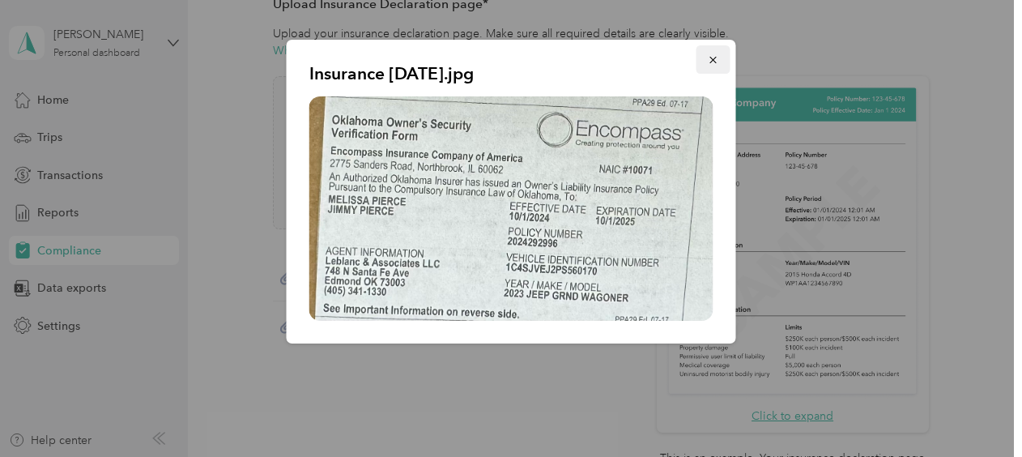
click at [709, 57] on icon "button" at bounding box center [713, 59] width 11 height 11
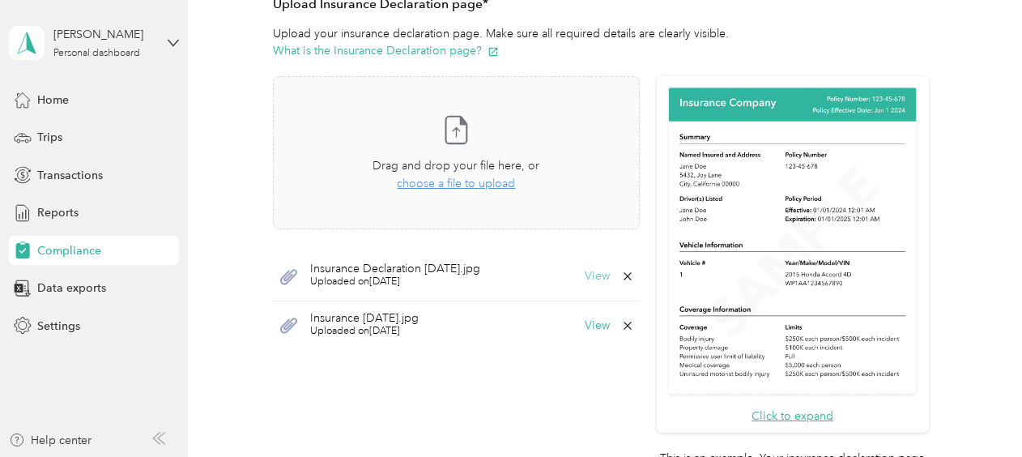
click at [596, 273] on button "View" at bounding box center [597, 275] width 25 height 11
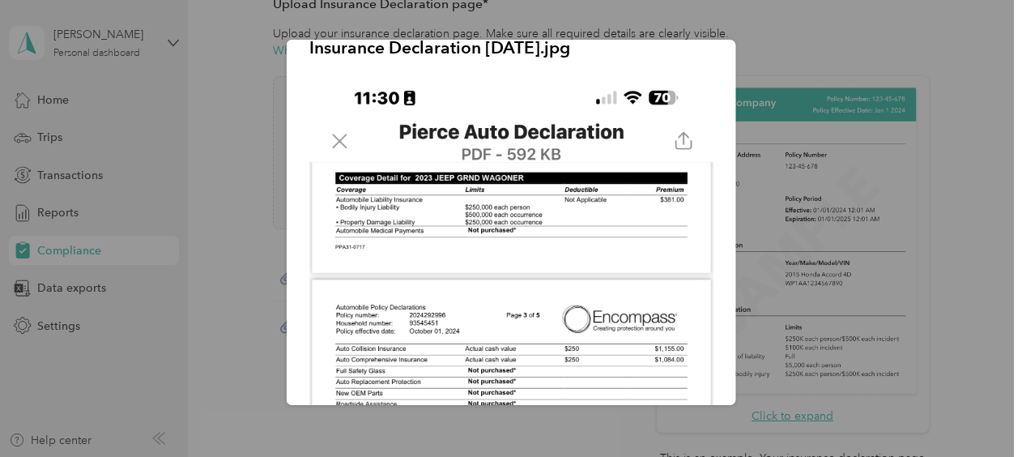
scroll to position [0, 0]
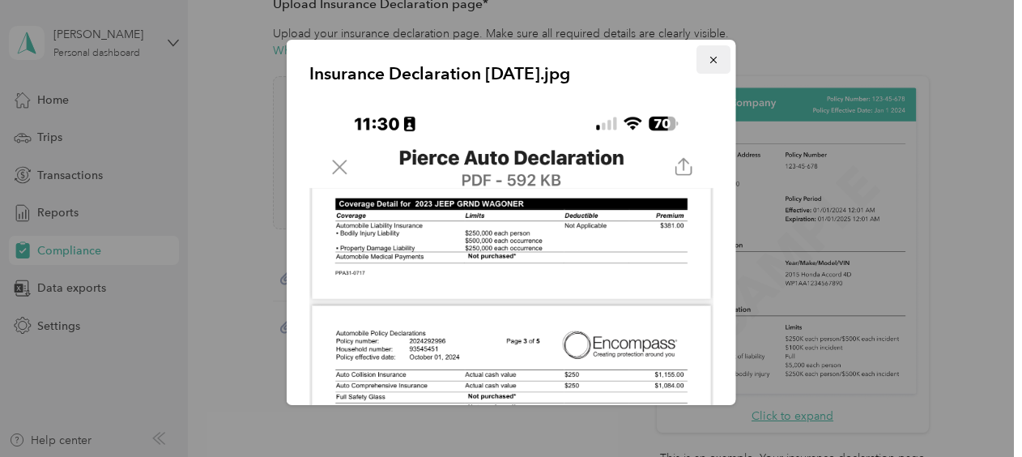
click at [708, 57] on icon "button" at bounding box center [713, 59] width 11 height 11
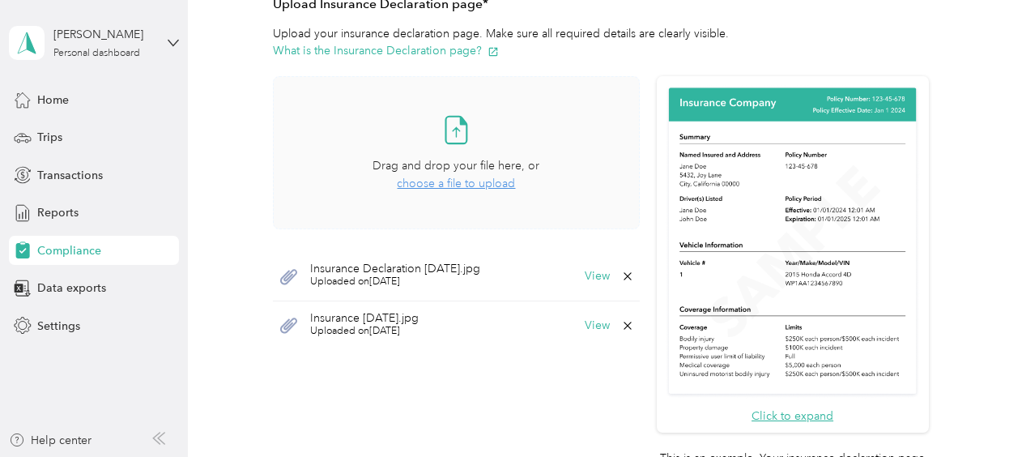
click at [445, 186] on span "choose a file to upload" at bounding box center [456, 184] width 118 height 14
click at [445, 183] on span "choose a file to upload" at bounding box center [456, 184] width 118 height 14
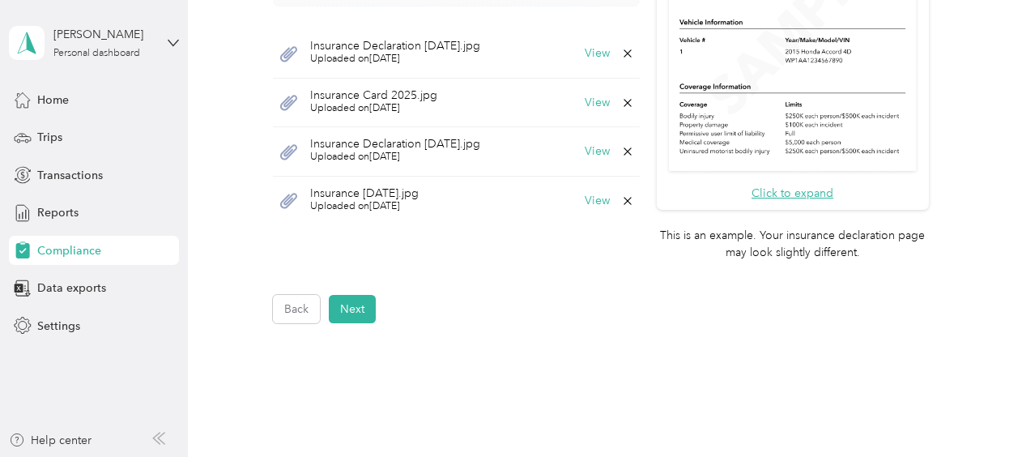
scroll to position [679, 0]
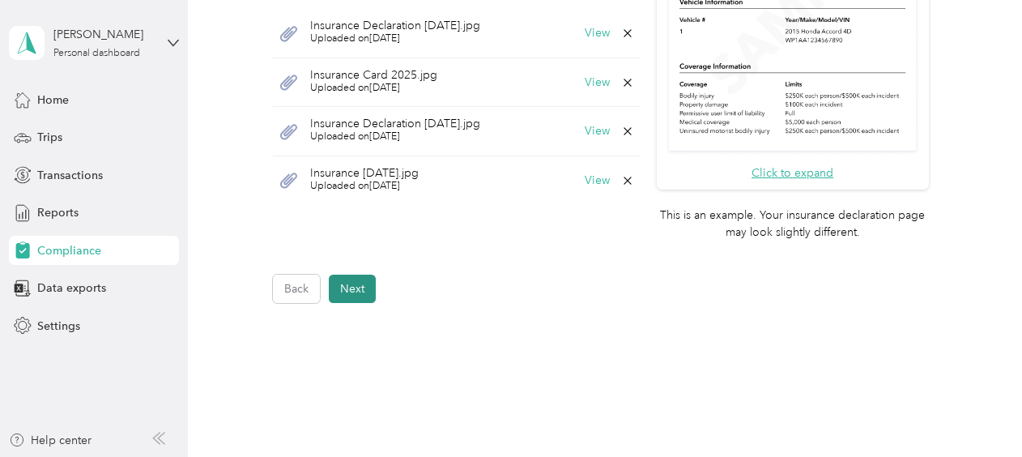
click at [355, 286] on button "Next" at bounding box center [352, 289] width 47 height 28
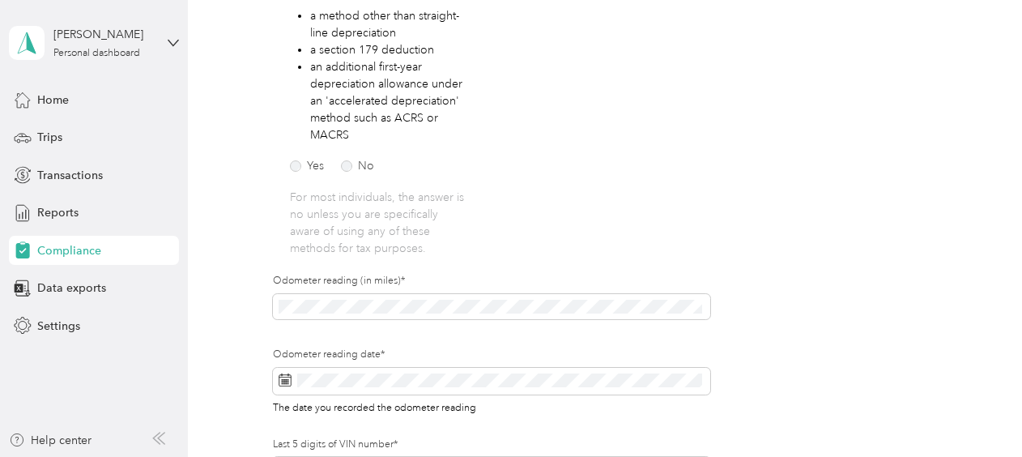
scroll to position [424, 0]
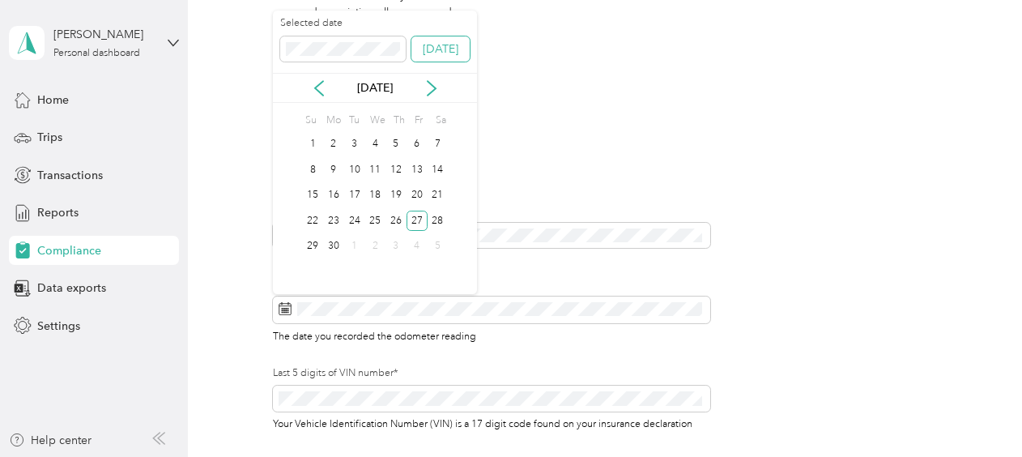
click at [444, 41] on button "[DATE]" at bounding box center [440, 49] width 58 height 26
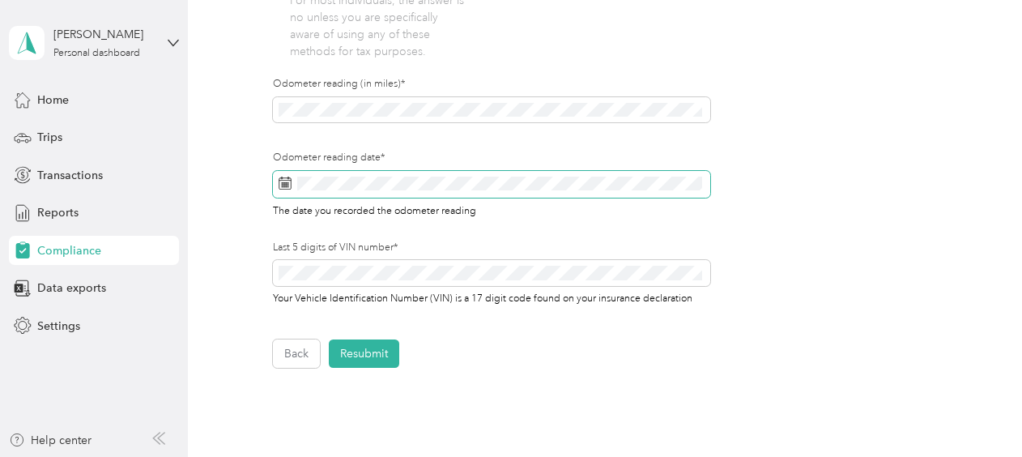
scroll to position [586, 0]
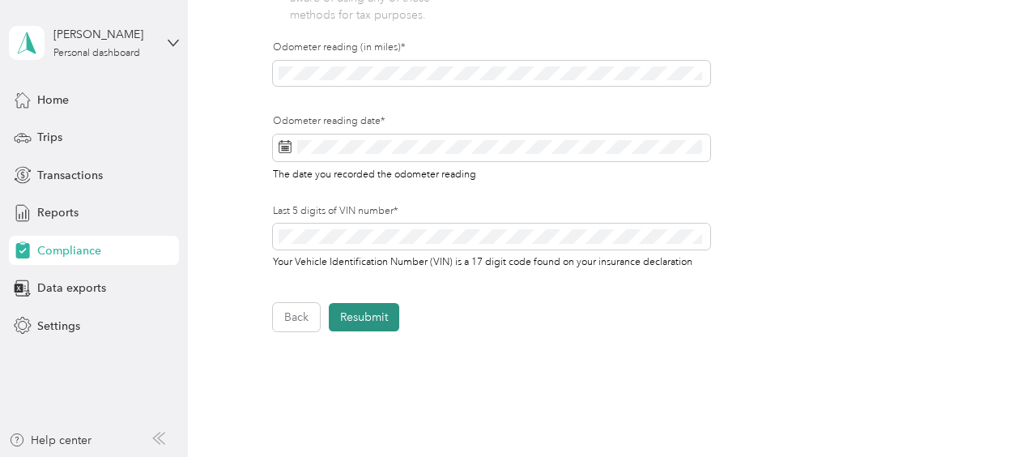
click at [369, 315] on button "Resubmit" at bounding box center [364, 317] width 70 height 28
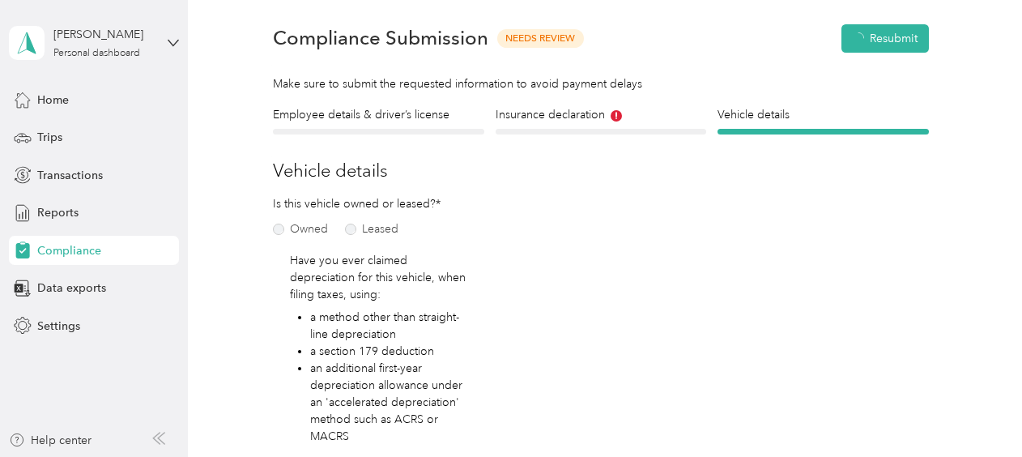
scroll to position [19, 0]
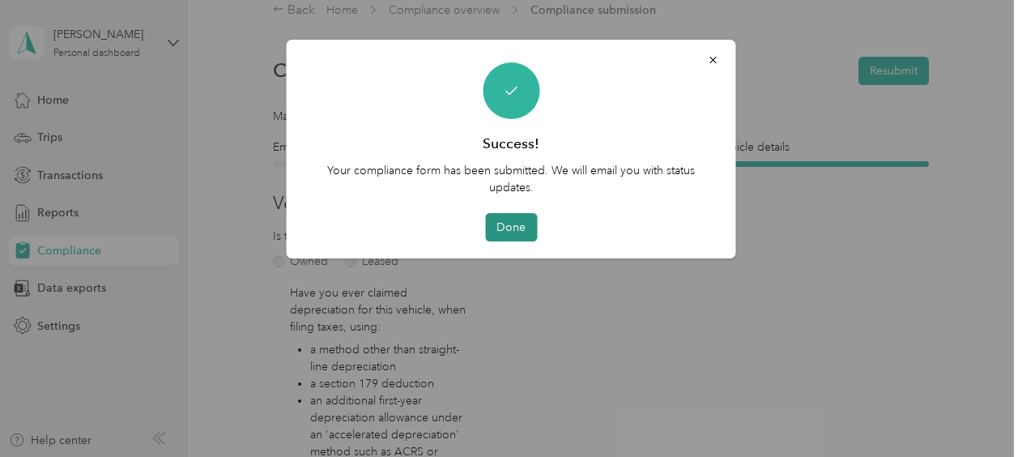
click at [513, 222] on button "Done" at bounding box center [511, 227] width 52 height 28
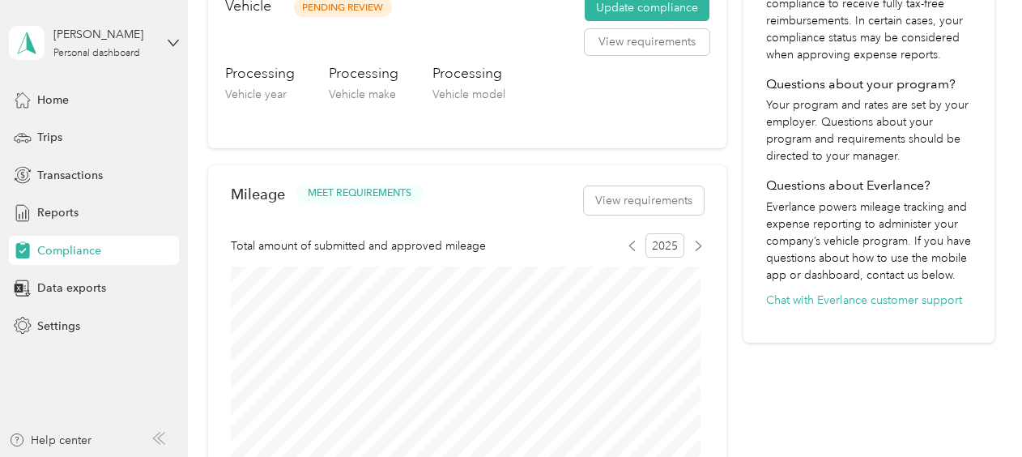
scroll to position [586, 0]
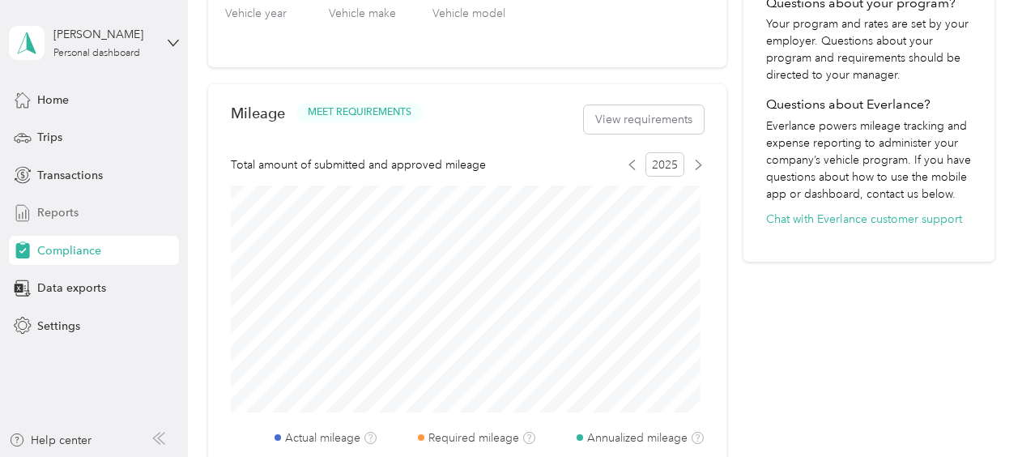
click at [53, 211] on span "Reports" at bounding box center [57, 212] width 41 height 17
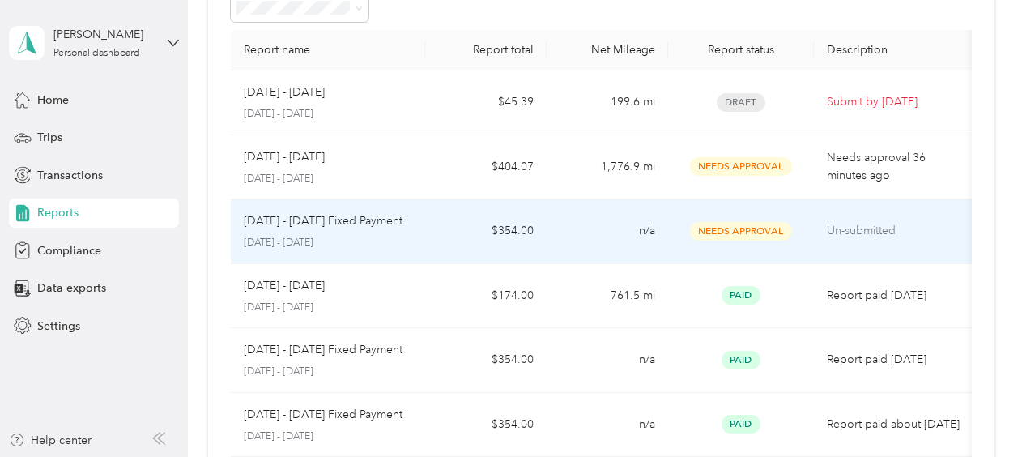
scroll to position [19, 0]
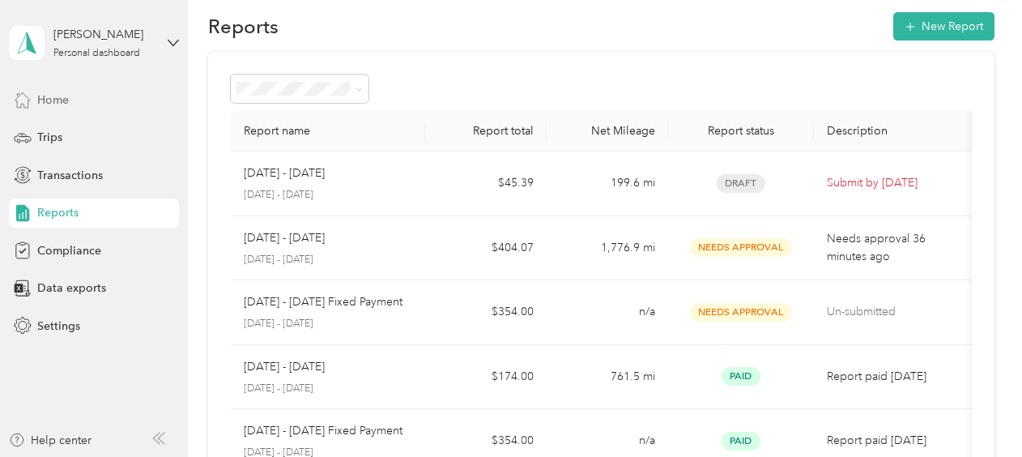
click at [52, 98] on span "Home" at bounding box center [53, 100] width 32 height 17
